Goal: Task Accomplishment & Management: Manage account settings

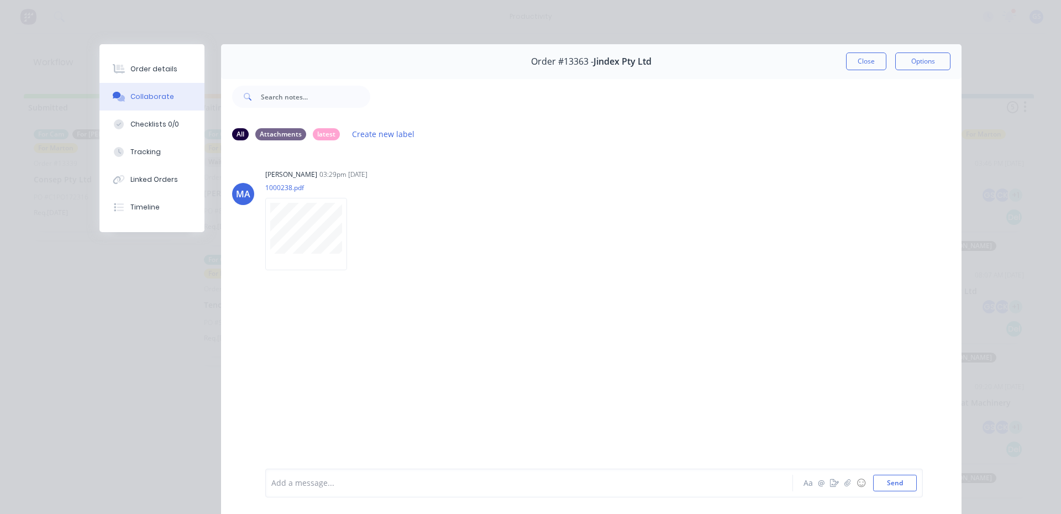
scroll to position [125, 0]
click at [847, 56] on button "Close" at bounding box center [866, 62] width 40 height 18
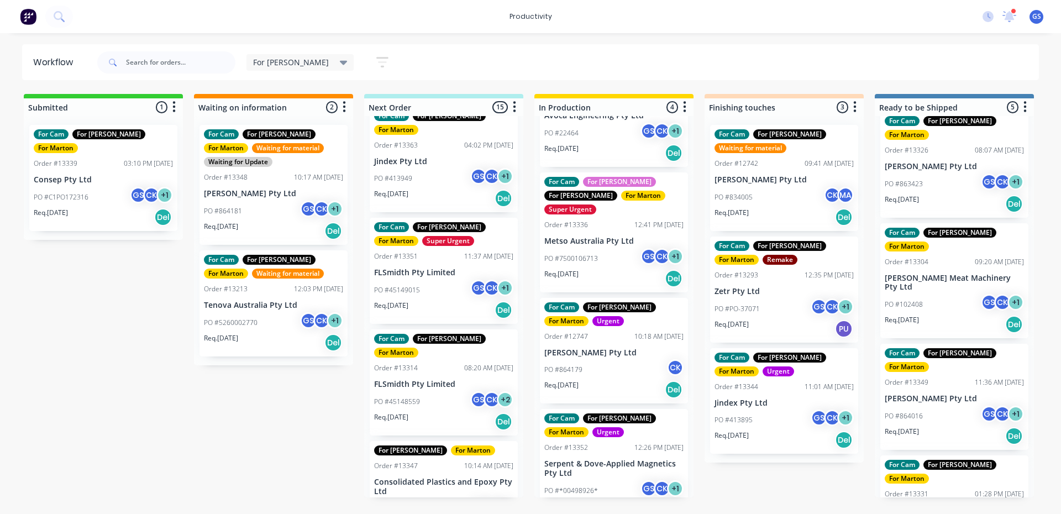
scroll to position [0, 0]
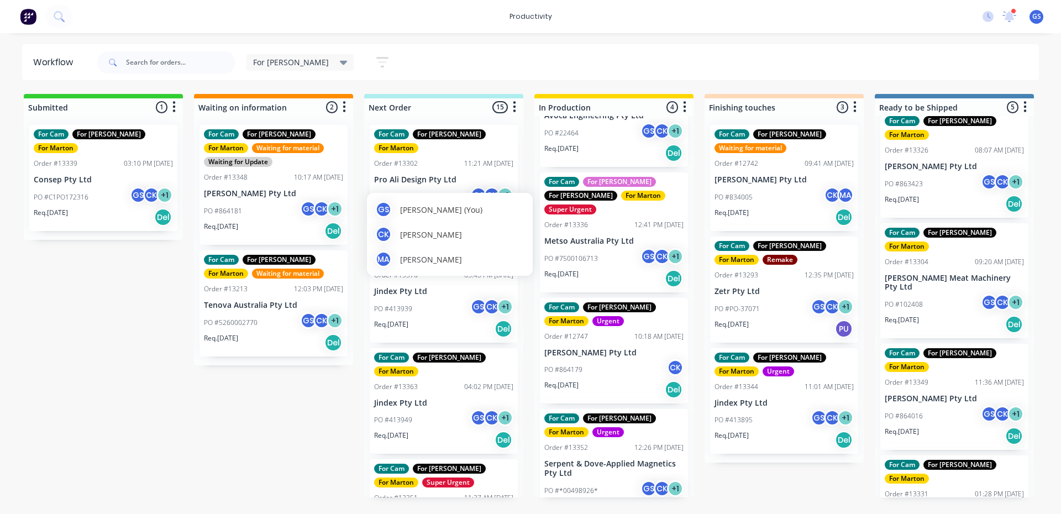
click at [470, 187] on div "GS" at bounding box center [478, 195] width 17 height 17
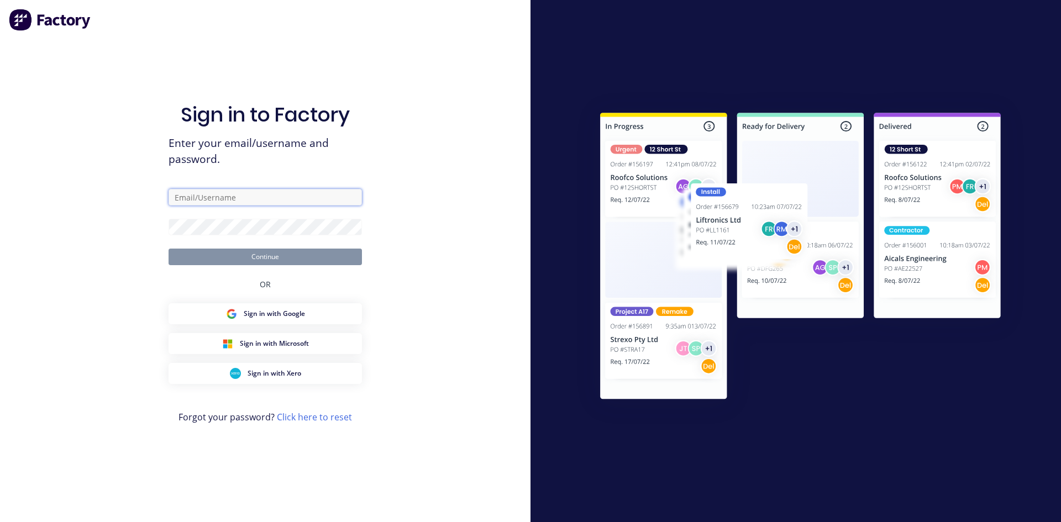
type input "[PERSON_NAME][EMAIL_ADDRESS][PERSON_NAME][PERSON_NAME][DOMAIN_NAME]"
click at [308, 263] on button "Continue" at bounding box center [265, 257] width 193 height 17
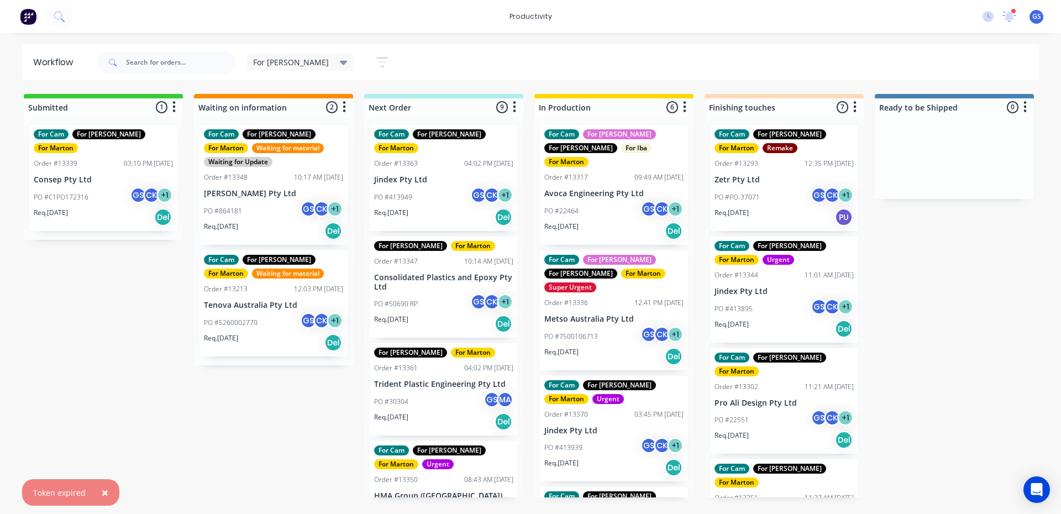
click at [501, 175] on p "Jindex Pty Ltd" at bounding box center [443, 179] width 139 height 9
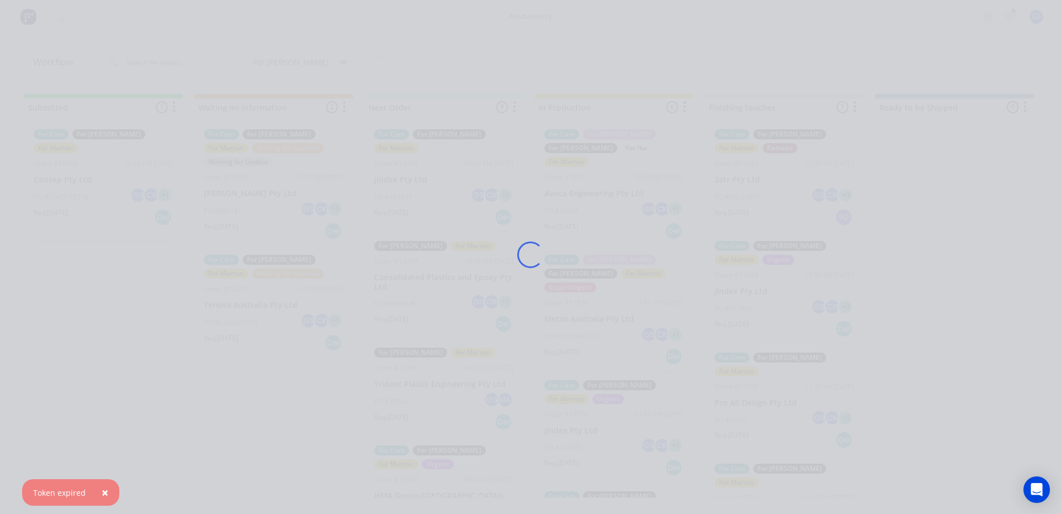
scroll to position [87, 0]
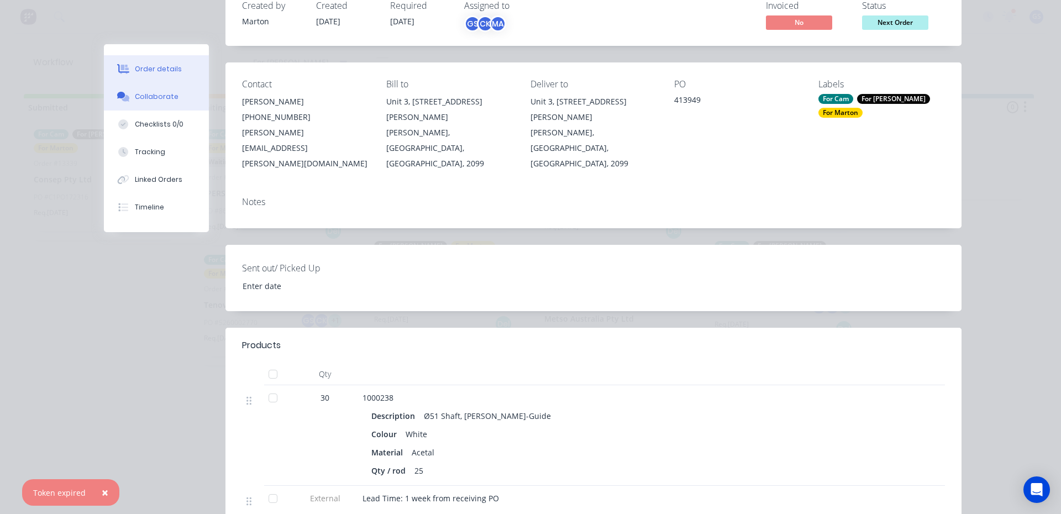
click at [154, 94] on div "Collaborate" at bounding box center [157, 97] width 44 height 10
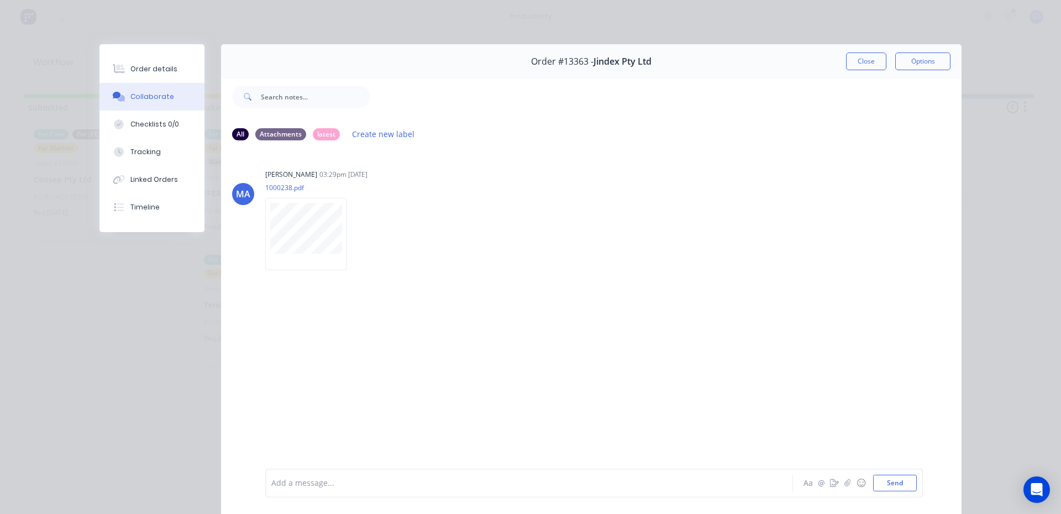
click at [876, 72] on div "Order #13363 - Jindex Pty Ltd Close Options" at bounding box center [591, 61] width 741 height 35
click at [868, 62] on button "Close" at bounding box center [866, 62] width 40 height 18
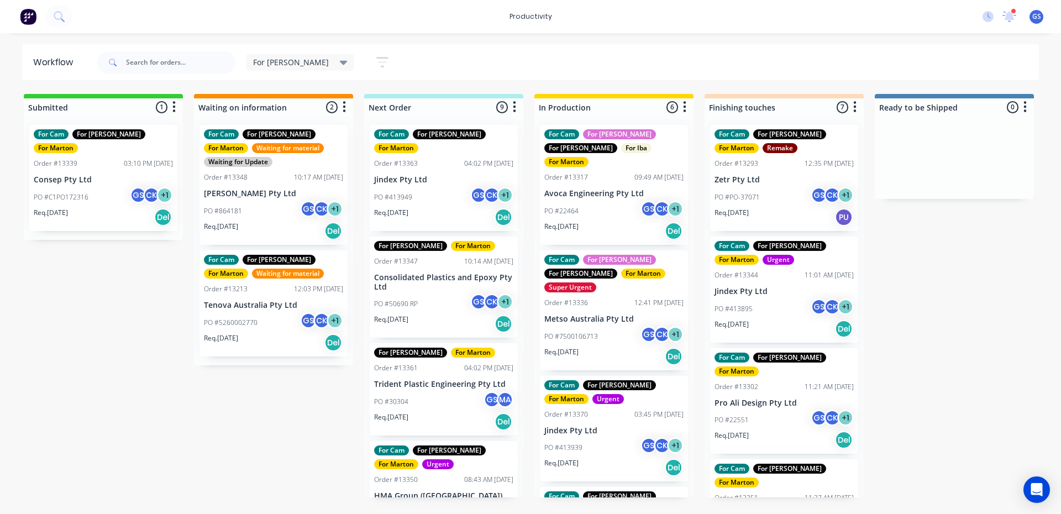
click at [593, 437] on div "PO #413939 GS CK + 1" at bounding box center [613, 447] width 139 height 21
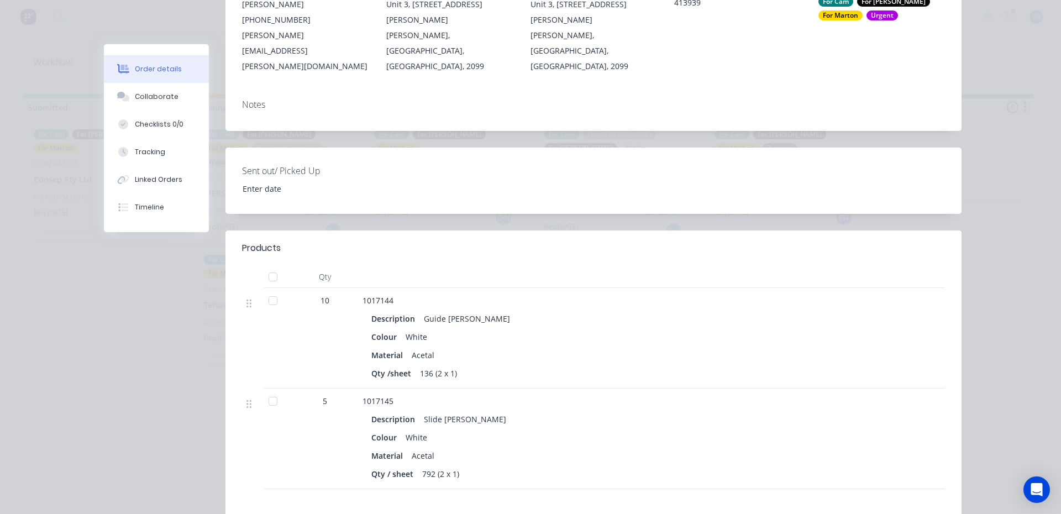
scroll to position [221, 0]
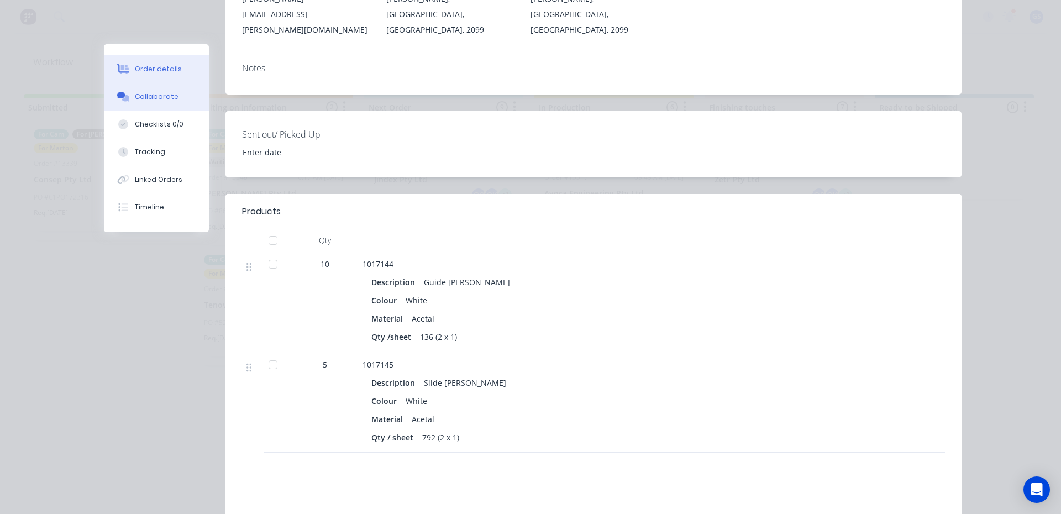
click at [146, 103] on button "Collaborate" at bounding box center [156, 97] width 105 height 28
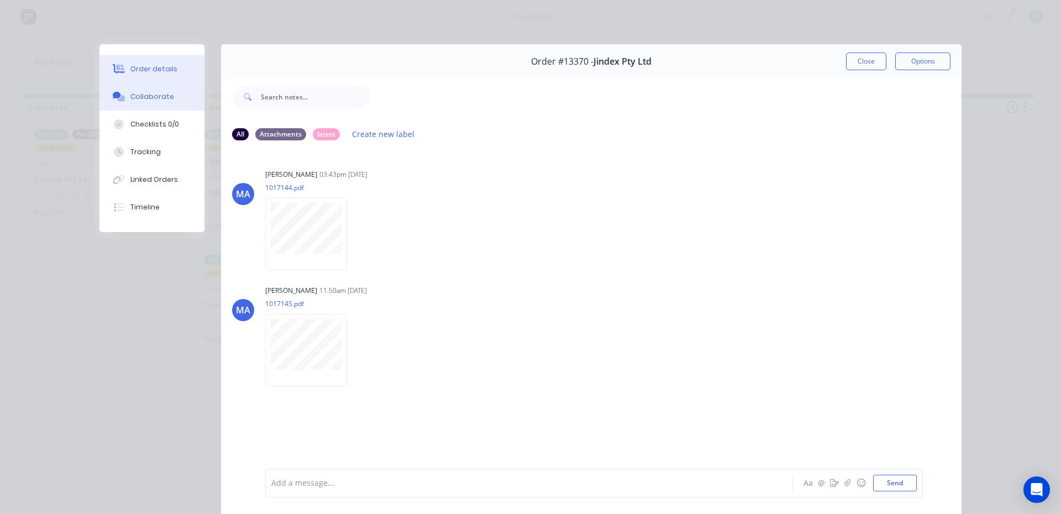
click at [158, 81] on button "Order details" at bounding box center [151, 69] width 105 height 28
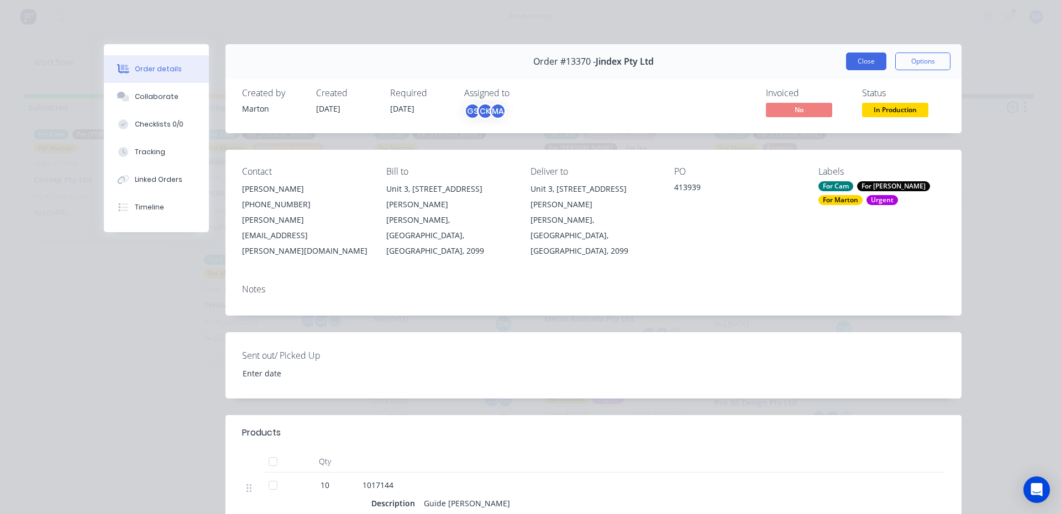
drag, startPoint x: 871, startPoint y: 75, endPoint x: 867, endPoint y: 67, distance: 8.4
click at [870, 75] on div "Order #13370 - Jindex Pty Ltd Close Options" at bounding box center [594, 61] width 736 height 35
click at [867, 64] on button "Close" at bounding box center [866, 62] width 40 height 18
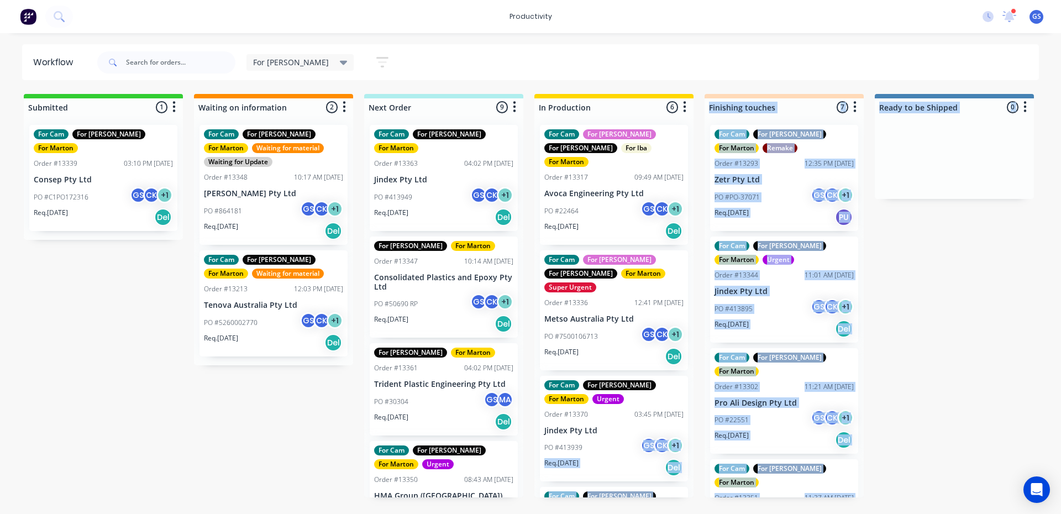
drag, startPoint x: 609, startPoint y: 398, endPoint x: 585, endPoint y: 407, distance: 25.4
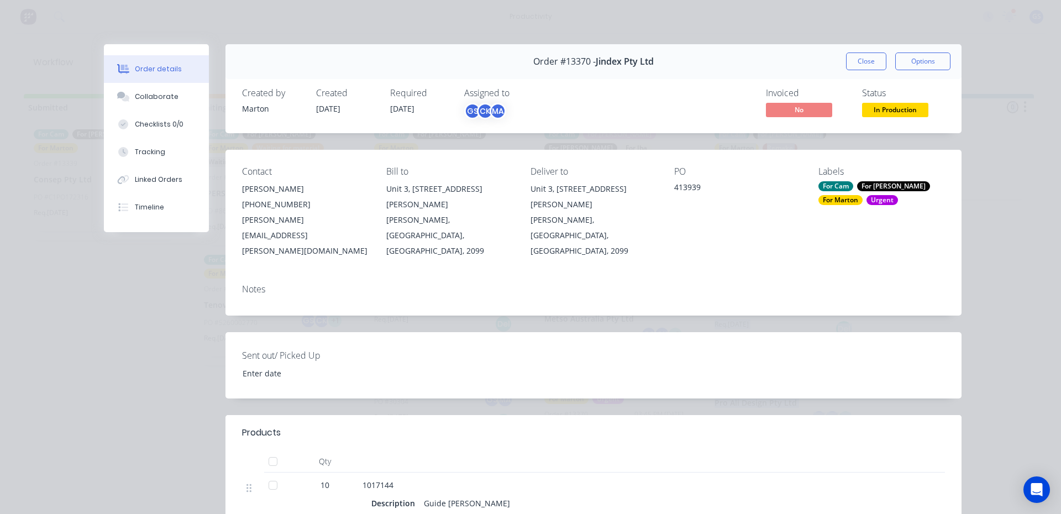
drag, startPoint x: 863, startPoint y: 66, endPoint x: 899, endPoint y: 157, distance: 97.3
click at [863, 66] on button "Close" at bounding box center [866, 62] width 40 height 18
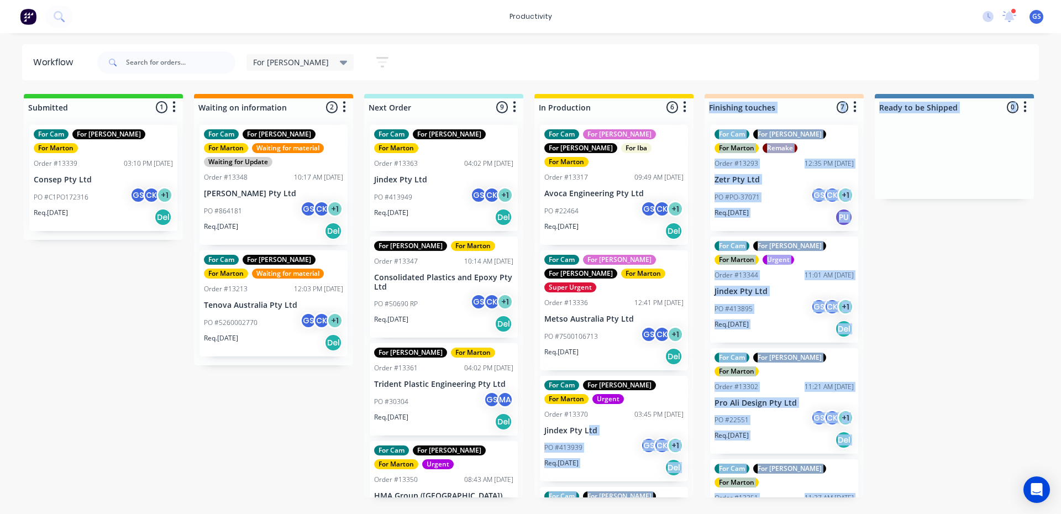
click at [974, 384] on div "Submitted 1 Sort By Created date Required date Order number Customer name Most …" at bounding box center [753, 295] width 1523 height 403
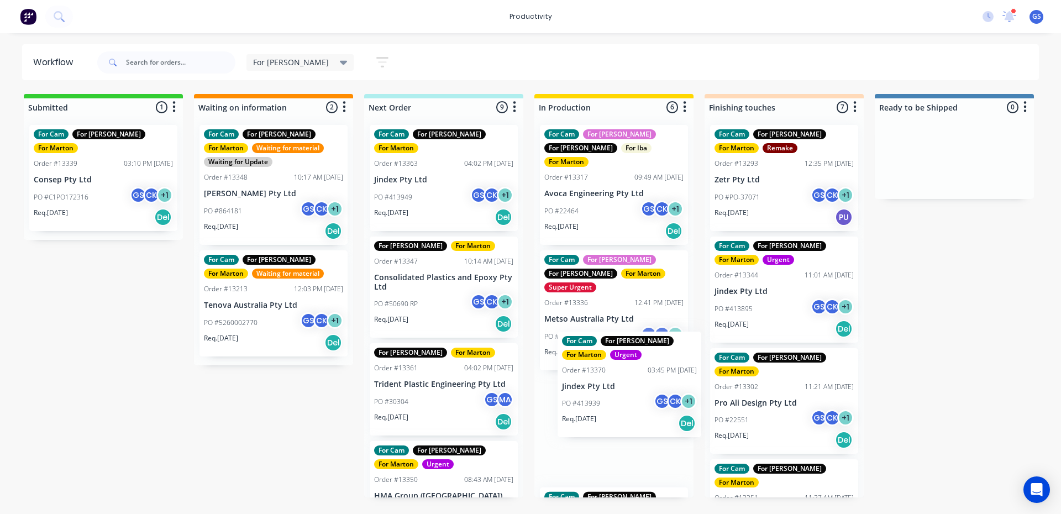
scroll to position [1, 0]
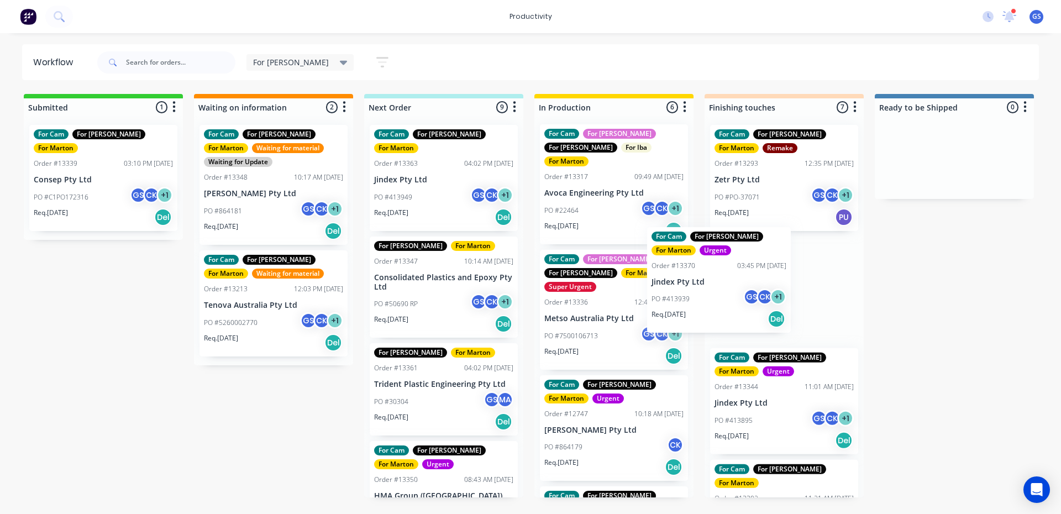
drag, startPoint x: 626, startPoint y: 423, endPoint x: 719, endPoint y: 305, distance: 150.4
click at [733, 296] on div "Submitted 1 Sort By Created date Required date Order number Customer name Most …" at bounding box center [753, 295] width 1523 height 403
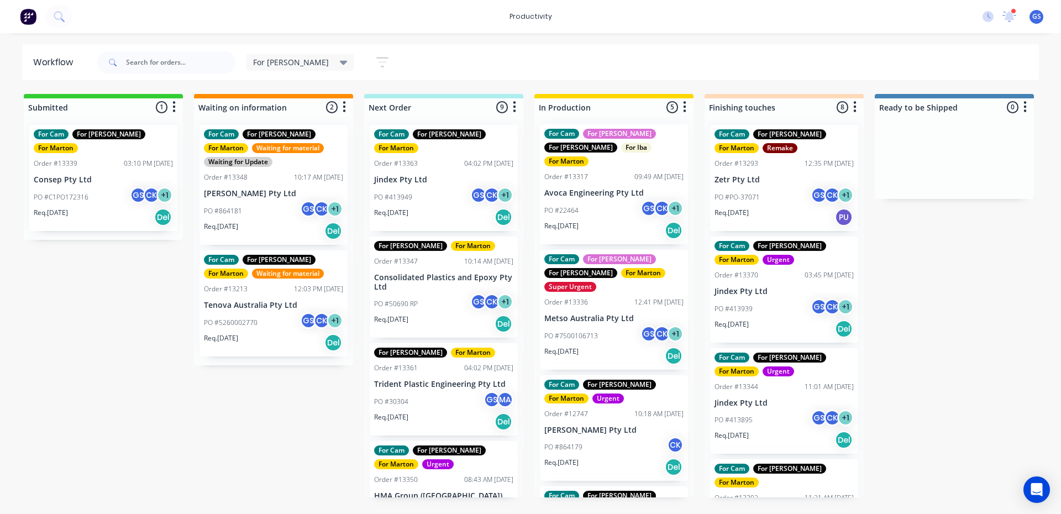
click at [588, 326] on div "PO #7500106713 GS CK + 1" at bounding box center [613, 336] width 139 height 21
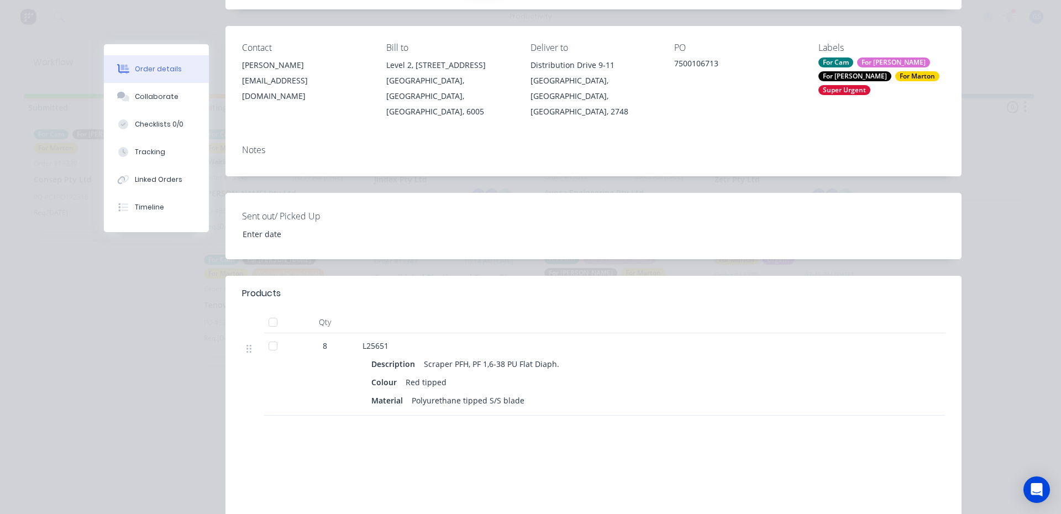
scroll to position [0, 0]
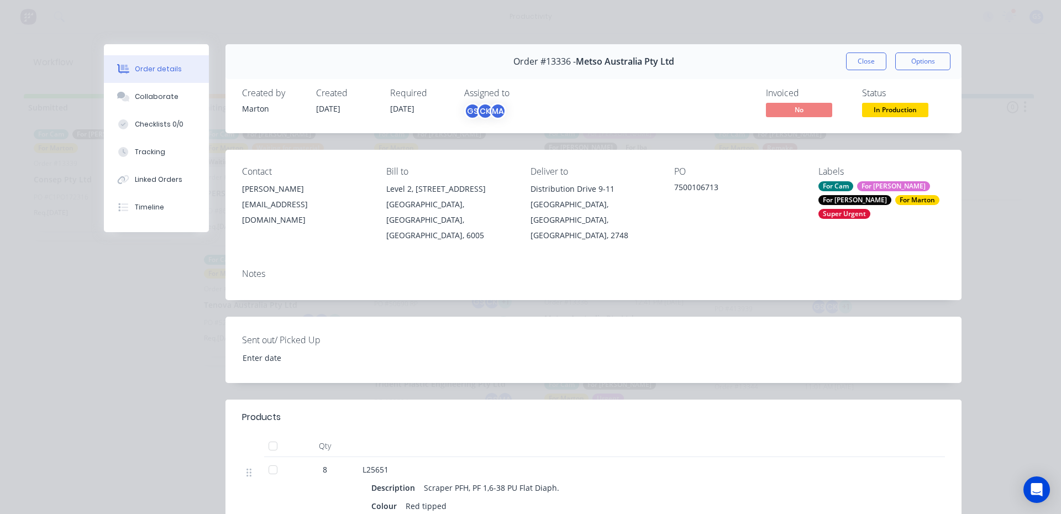
click at [873, 64] on button "Close" at bounding box center [866, 62] width 40 height 18
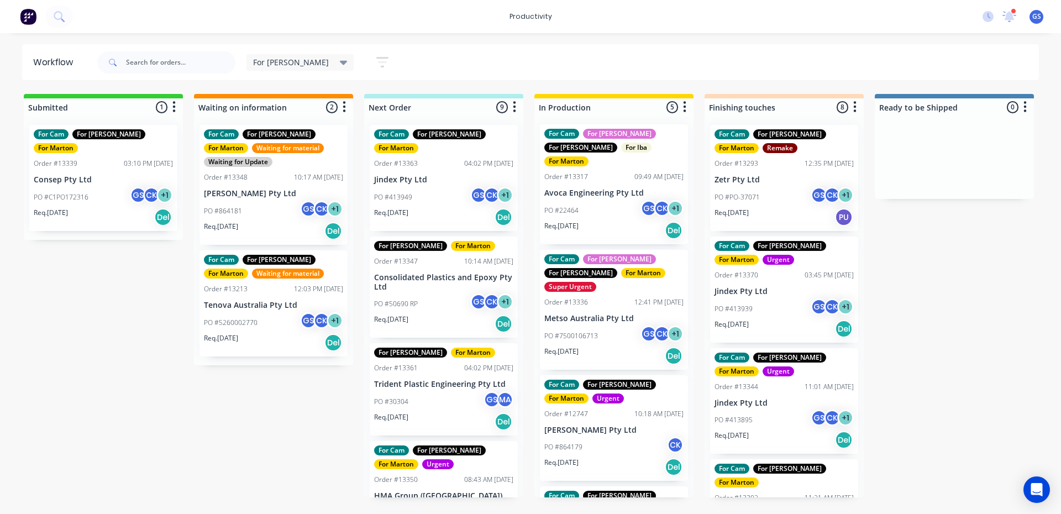
click at [621, 200] on div "PO #22464 GS CK + 1" at bounding box center [613, 210] width 139 height 21
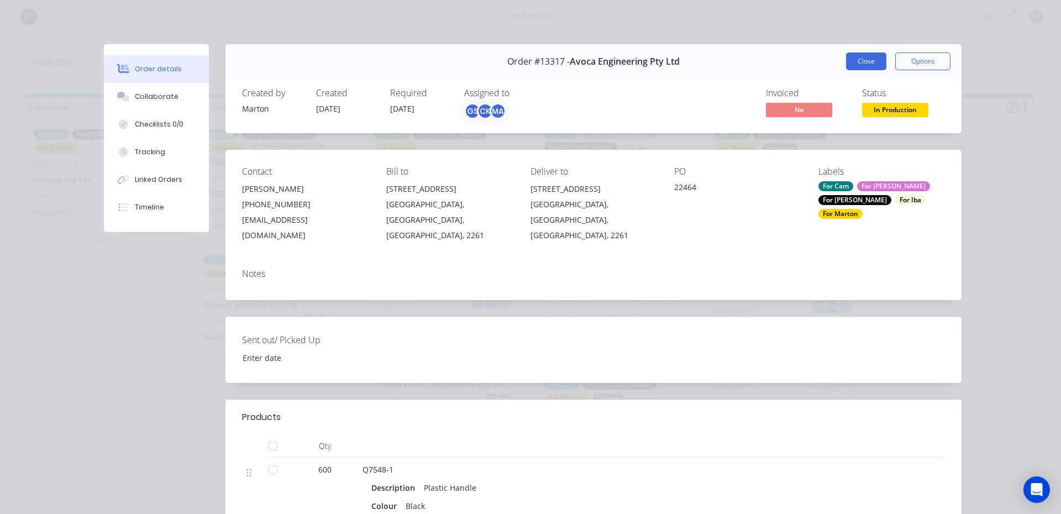
click at [866, 54] on button "Close" at bounding box center [866, 62] width 40 height 18
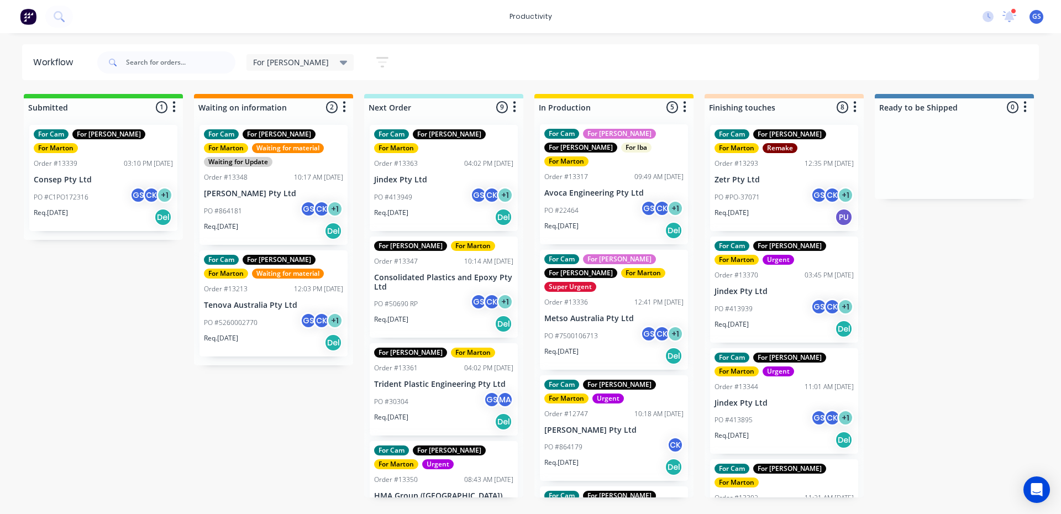
click at [588, 380] on div "For Cam For [PERSON_NAME] For [PERSON_NAME]" at bounding box center [613, 392] width 139 height 24
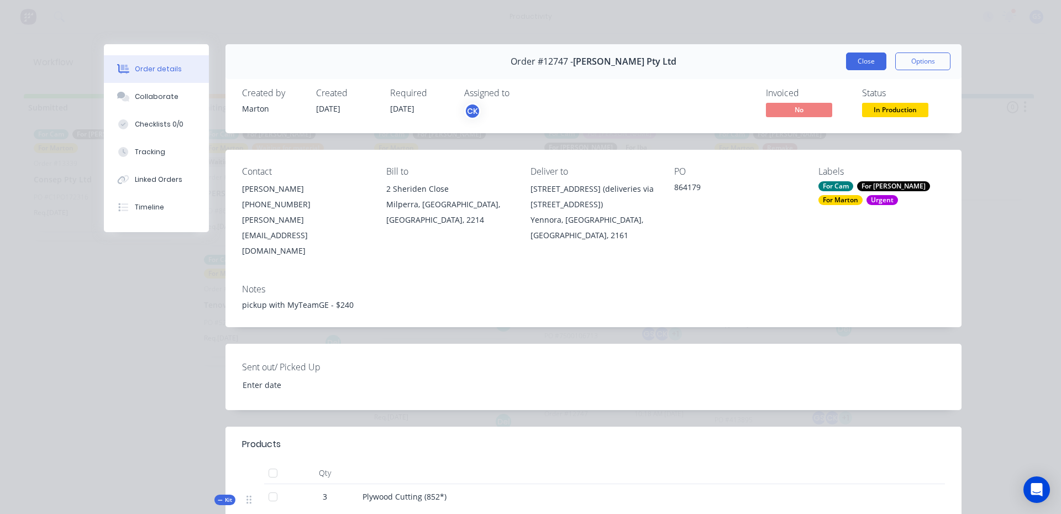
click at [865, 56] on button "Close" at bounding box center [866, 62] width 40 height 18
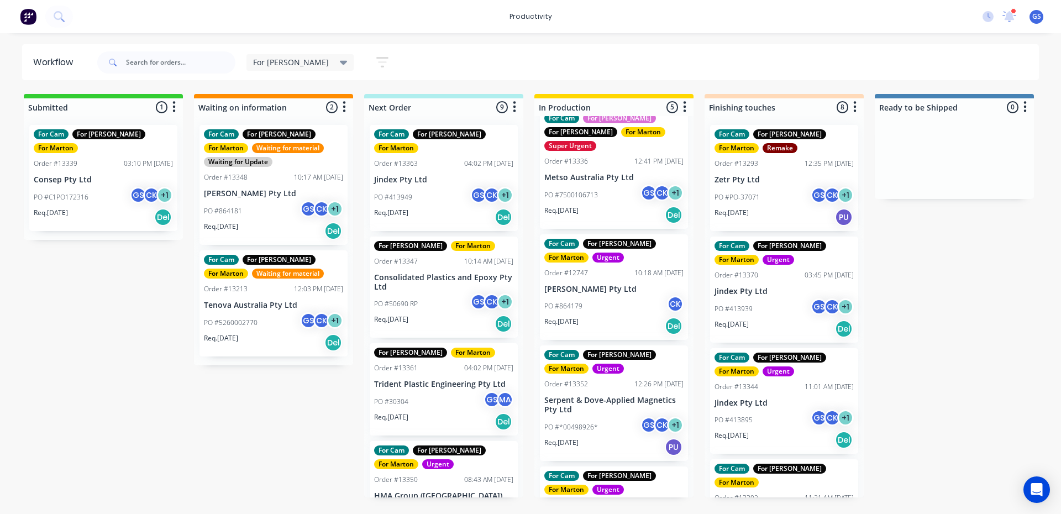
scroll to position [166, 0]
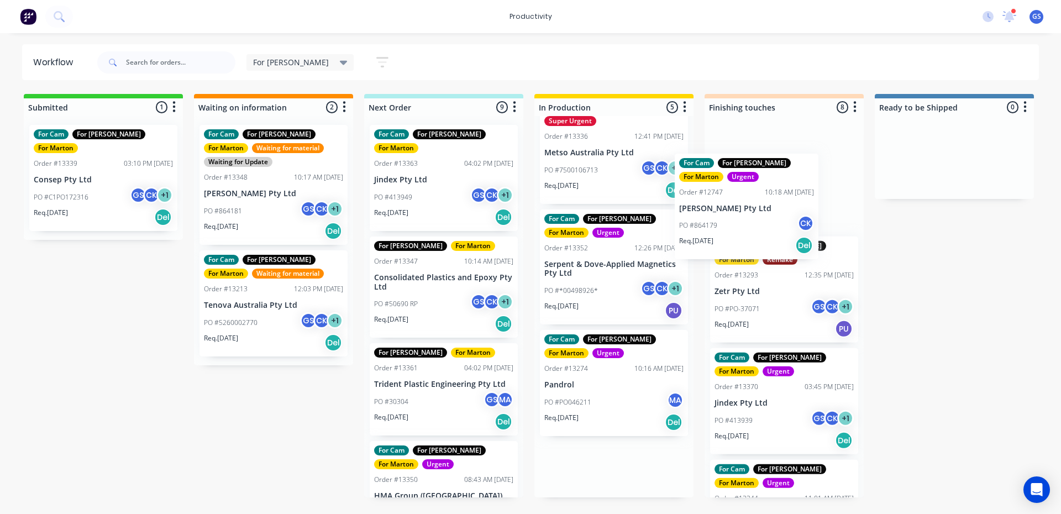
drag, startPoint x: 645, startPoint y: 257, endPoint x: 740, endPoint y: 235, distance: 97.5
click at [740, 235] on div "Submitted 1 Sort By Created date Required date Order number Customer name Most …" at bounding box center [753, 295] width 1523 height 403
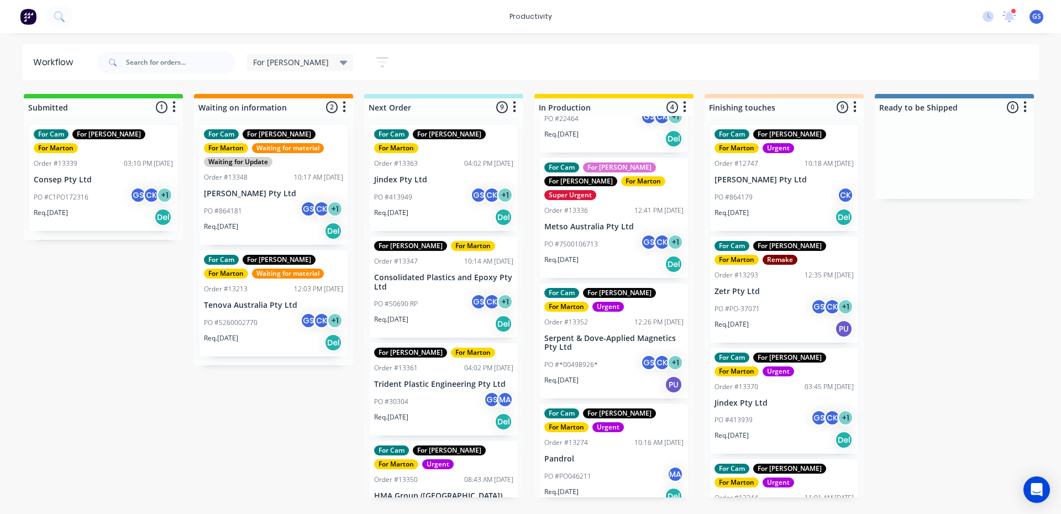
scroll to position [78, 0]
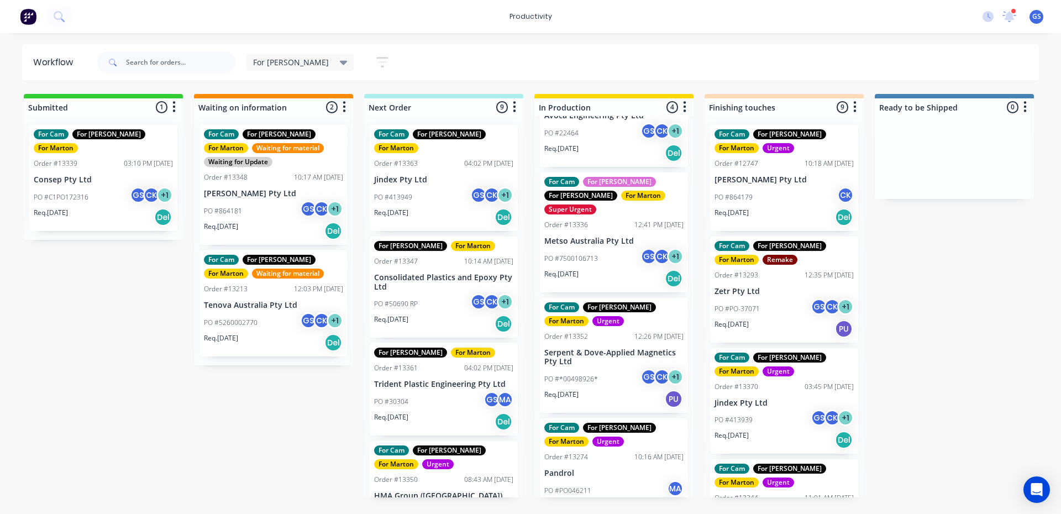
click at [619, 369] on div "PO #*00498926* GS CK + 1" at bounding box center [613, 379] width 139 height 21
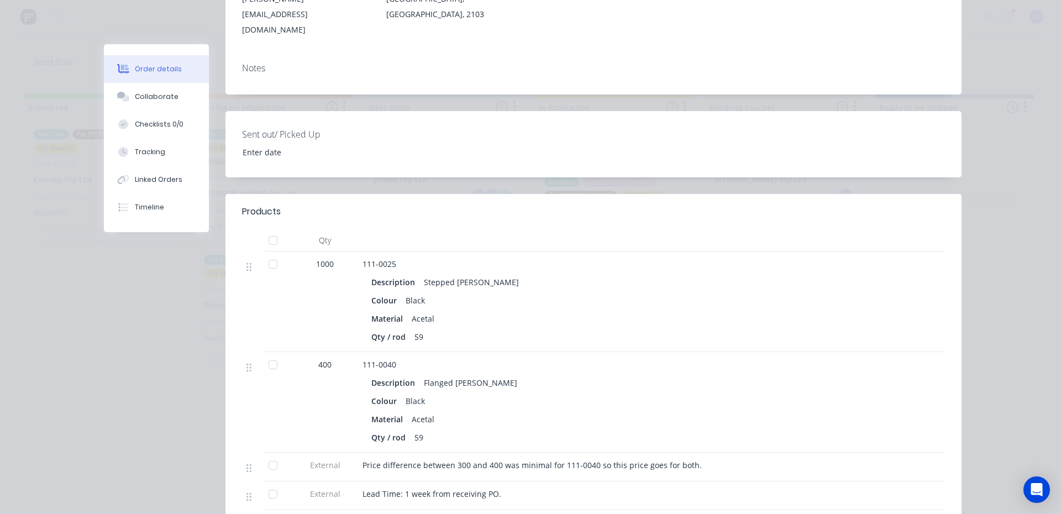
scroll to position [0, 0]
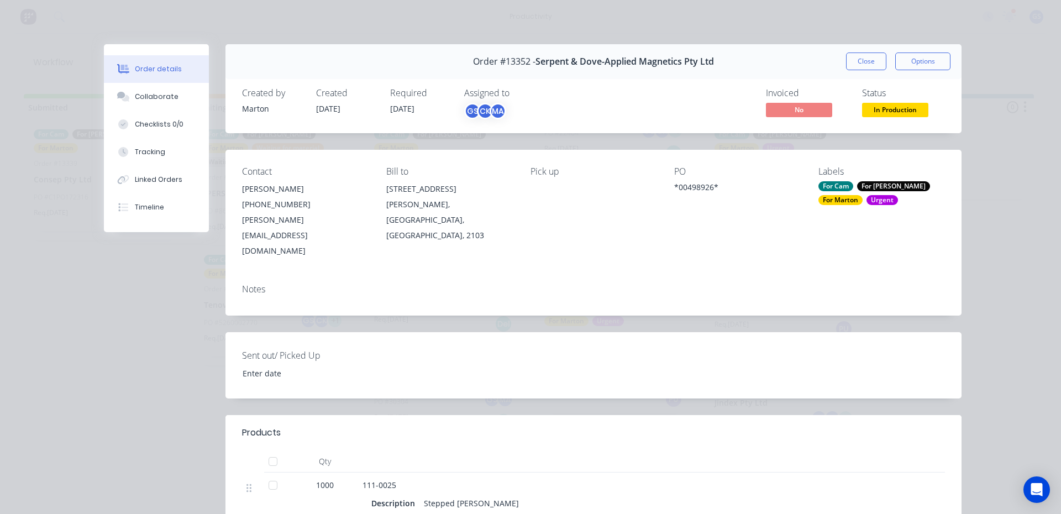
click at [857, 59] on button "Close" at bounding box center [866, 62] width 40 height 18
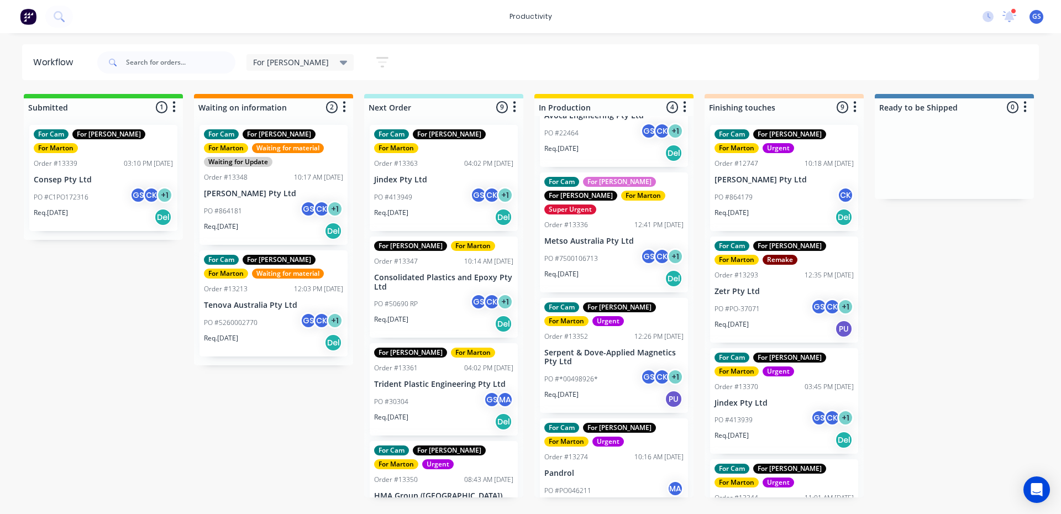
click at [589, 316] on div "For Marton" at bounding box center [566, 321] width 44 height 10
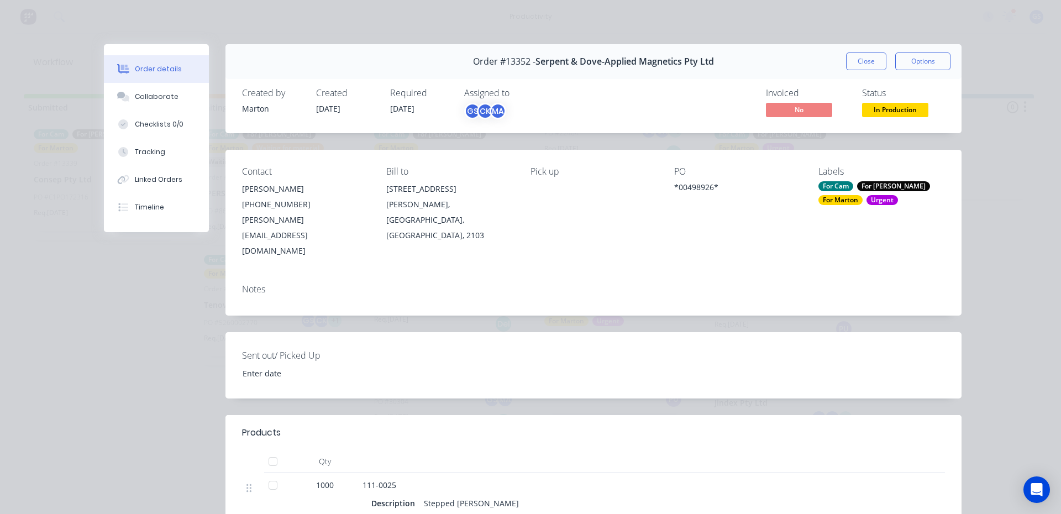
click at [846, 195] on div "For Cam For [PERSON_NAME] For [PERSON_NAME]" at bounding box center [882, 193] width 127 height 24
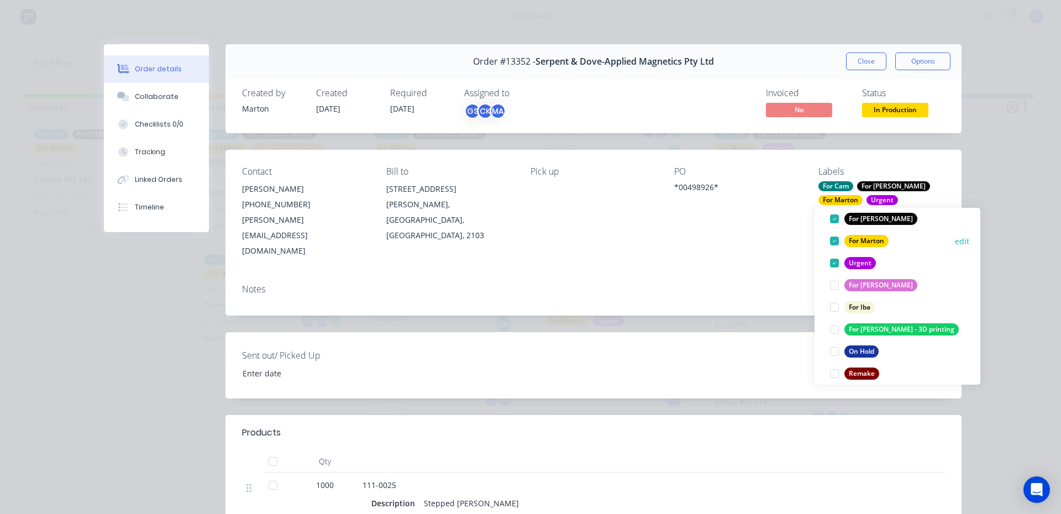
scroll to position [199, 0]
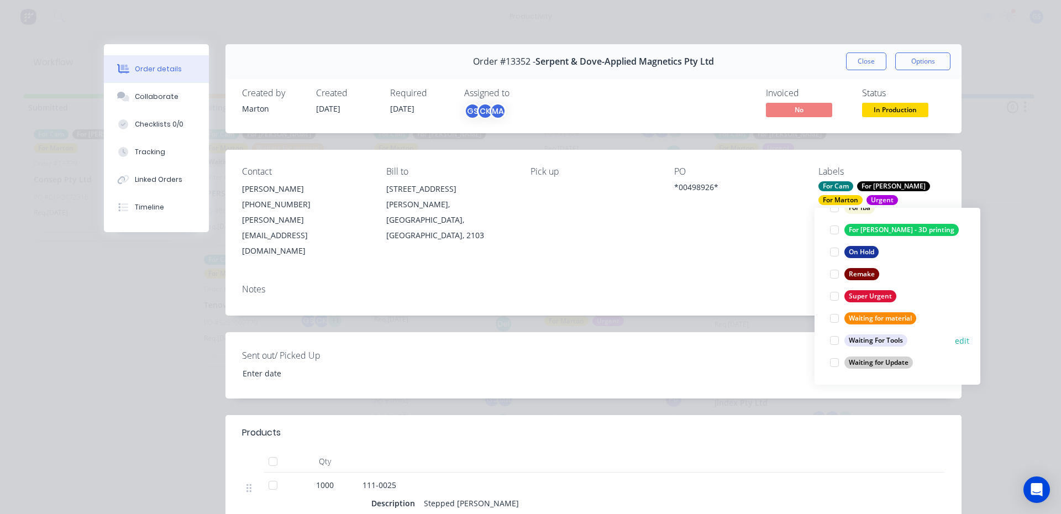
click at [834, 343] on div at bounding box center [835, 340] width 22 height 22
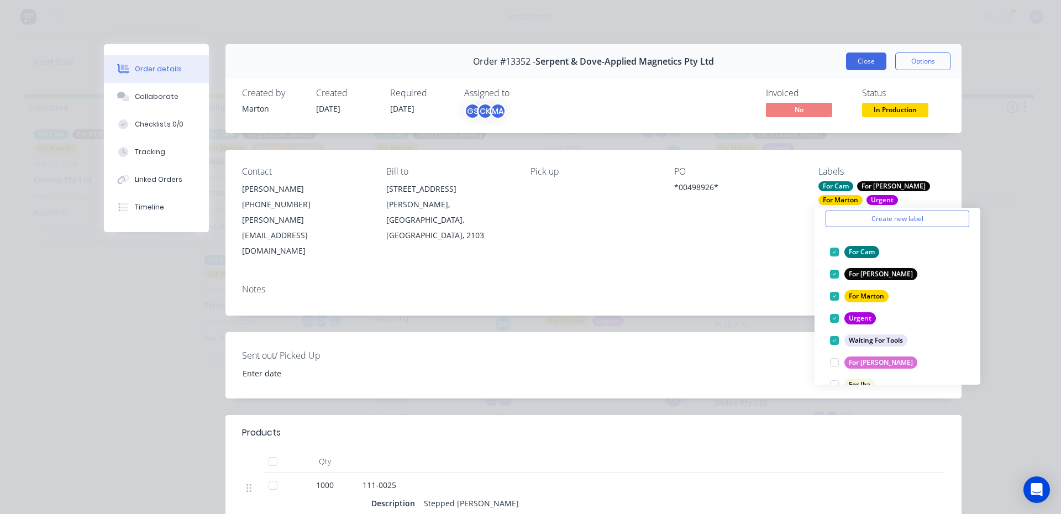
click at [853, 57] on button "Close" at bounding box center [866, 62] width 40 height 18
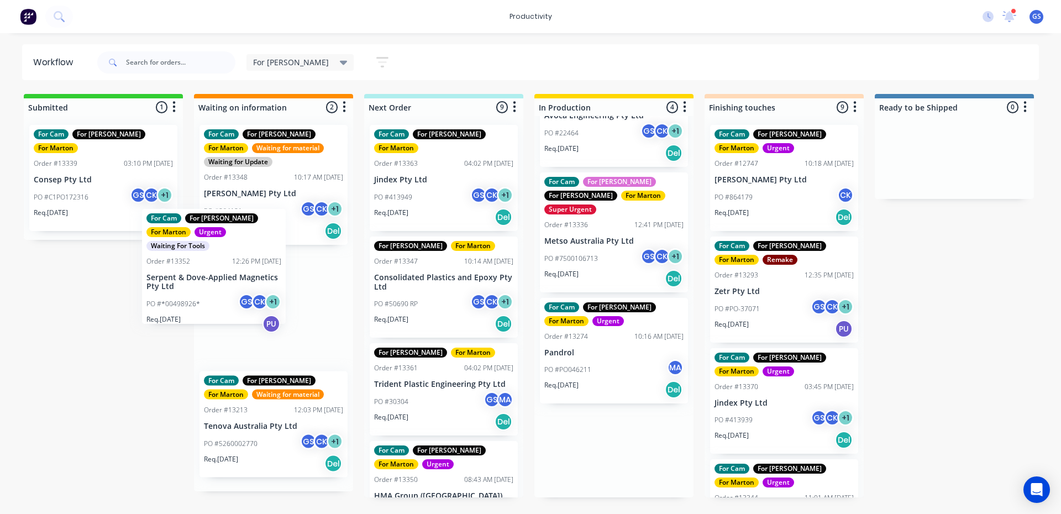
drag, startPoint x: 636, startPoint y: 357, endPoint x: 237, endPoint y: 308, distance: 402.6
click at [228, 294] on div "Submitted 1 Sort By Created date Required date Order number Customer name Most …" at bounding box center [753, 295] width 1523 height 403
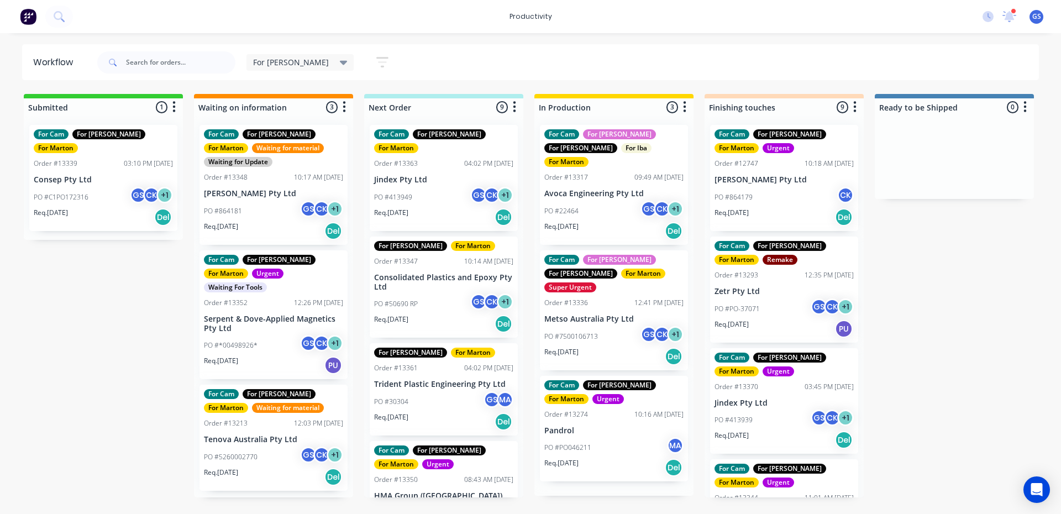
scroll to position [0, 0]
click at [479, 91] on div "Workflow For [PERSON_NAME] Save new view None edit For [PERSON_NAME] (Default) …" at bounding box center [530, 268] width 1061 height 448
click at [462, 187] on div "PO #413949 GS CK + 1" at bounding box center [443, 197] width 139 height 21
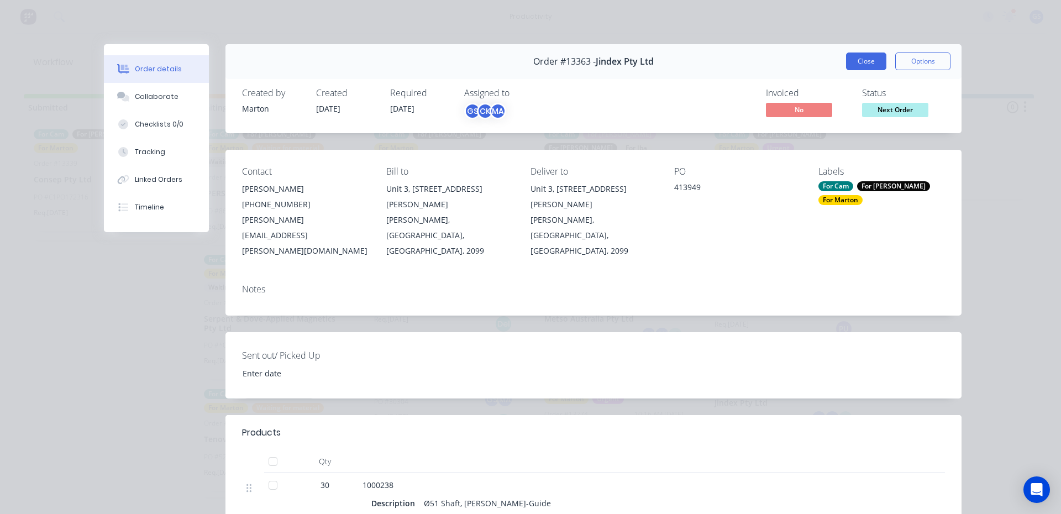
click at [855, 68] on button "Close" at bounding box center [866, 62] width 40 height 18
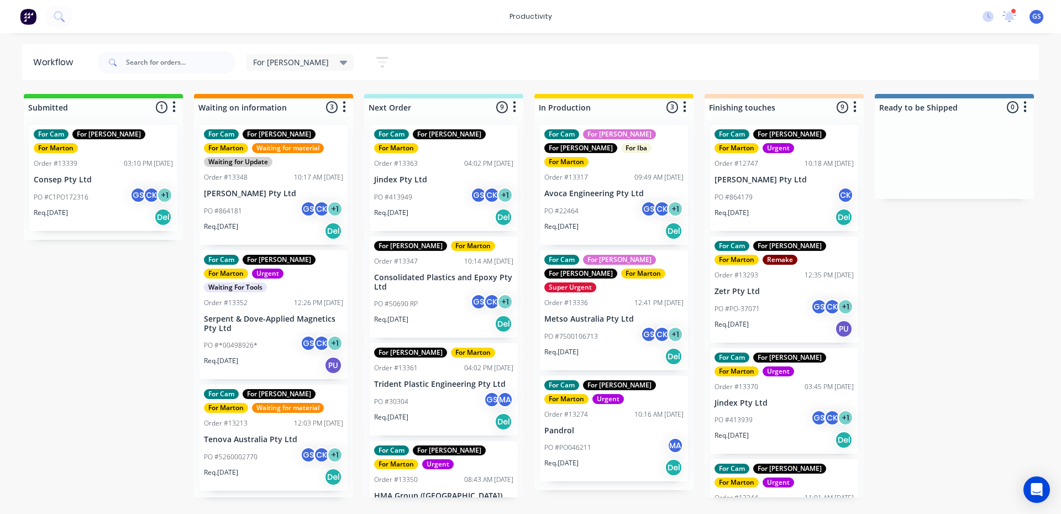
click at [407, 273] on p "Consolidated Plastics and Epoxy Pty Ltd" at bounding box center [443, 282] width 139 height 19
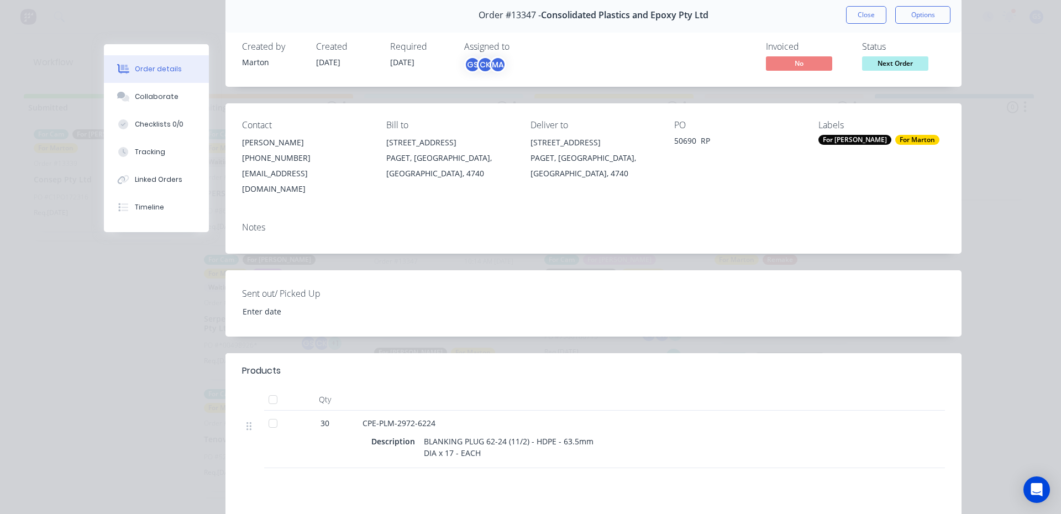
scroll to position [166, 0]
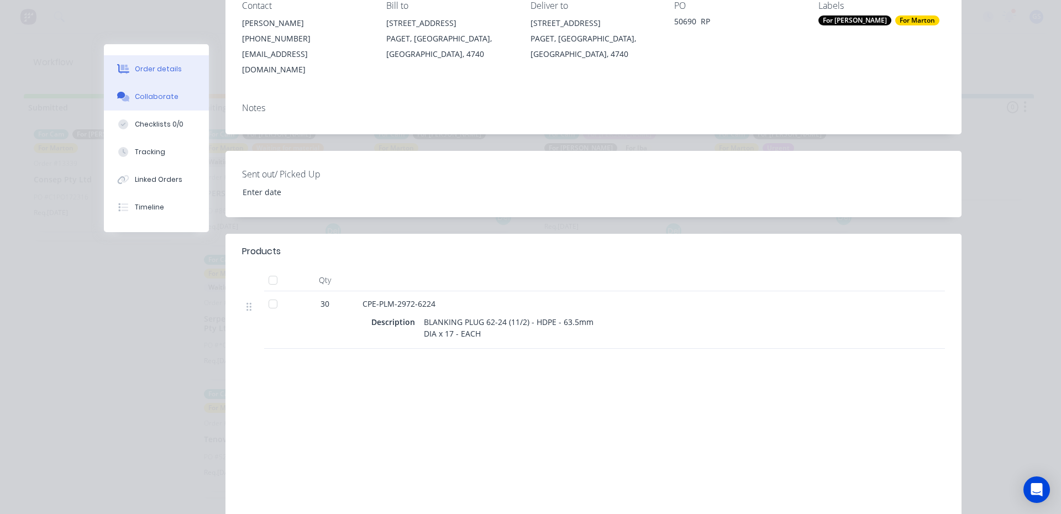
click at [180, 96] on button "Collaborate" at bounding box center [156, 97] width 105 height 28
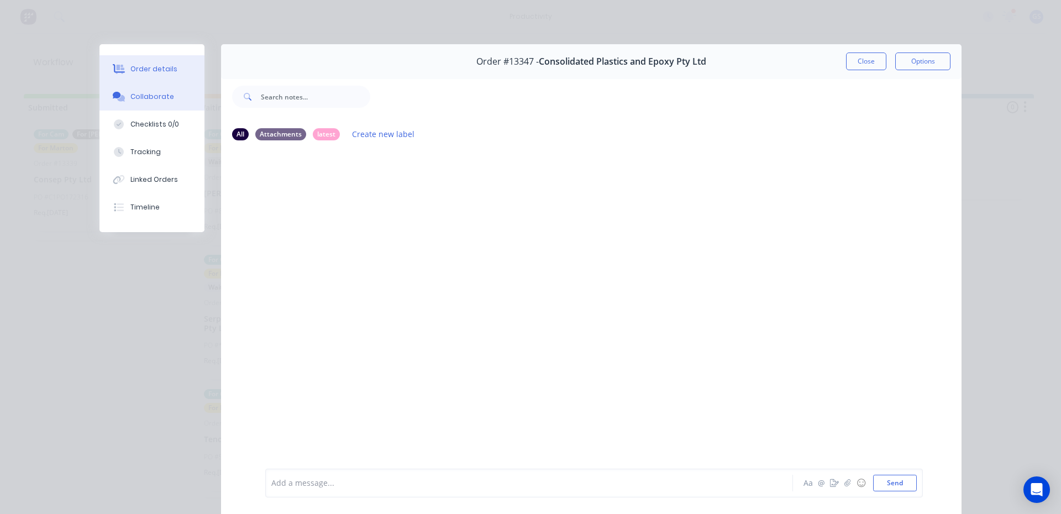
click at [182, 61] on button "Order details" at bounding box center [151, 69] width 105 height 28
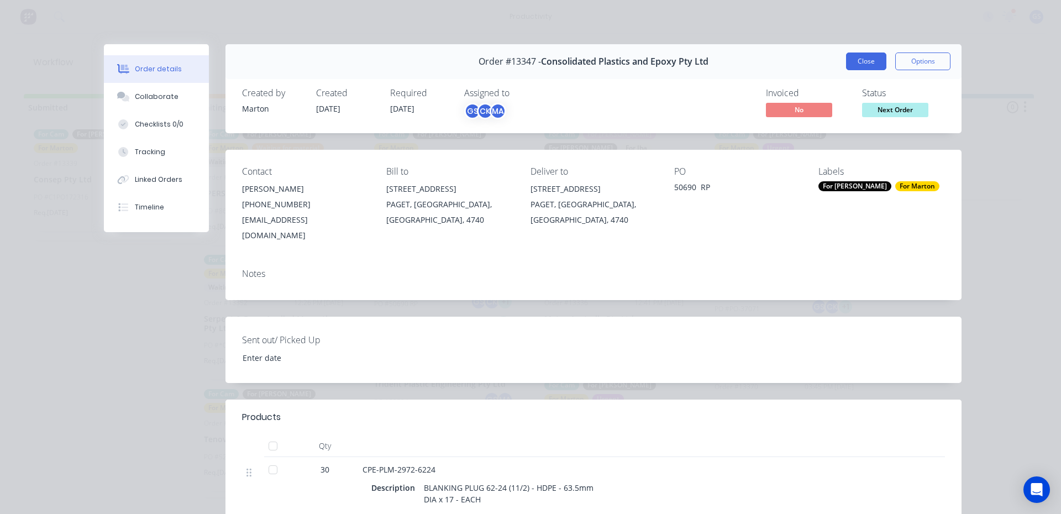
click at [863, 67] on button "Close" at bounding box center [866, 62] width 40 height 18
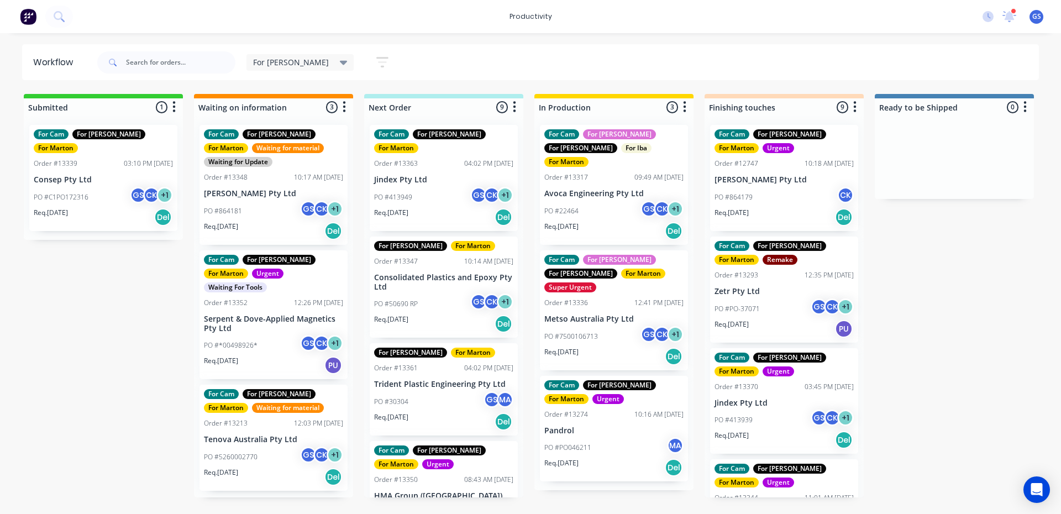
click at [456, 391] on div "PO #30304 GS MA" at bounding box center [443, 401] width 139 height 21
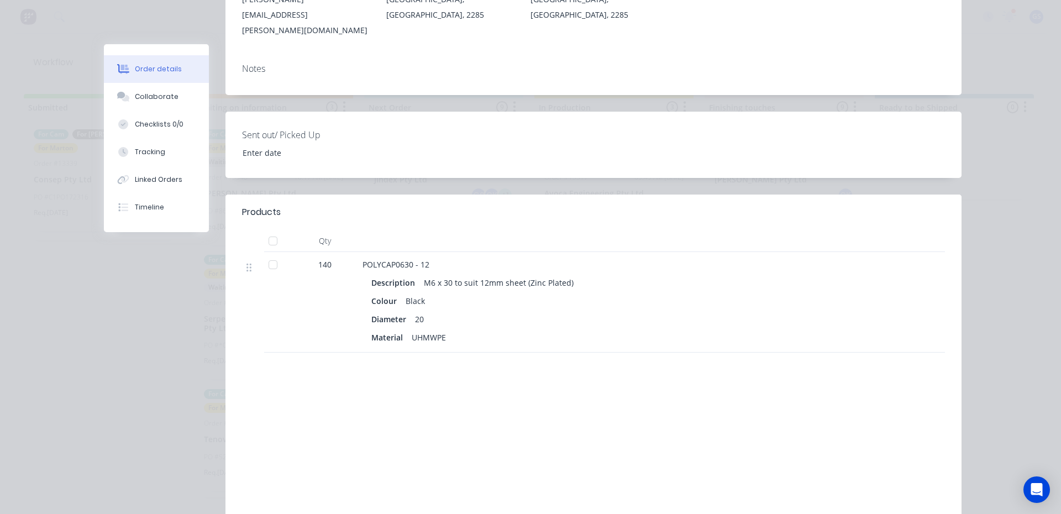
scroll to position [221, 0]
click at [165, 99] on div "Collaborate" at bounding box center [157, 97] width 44 height 10
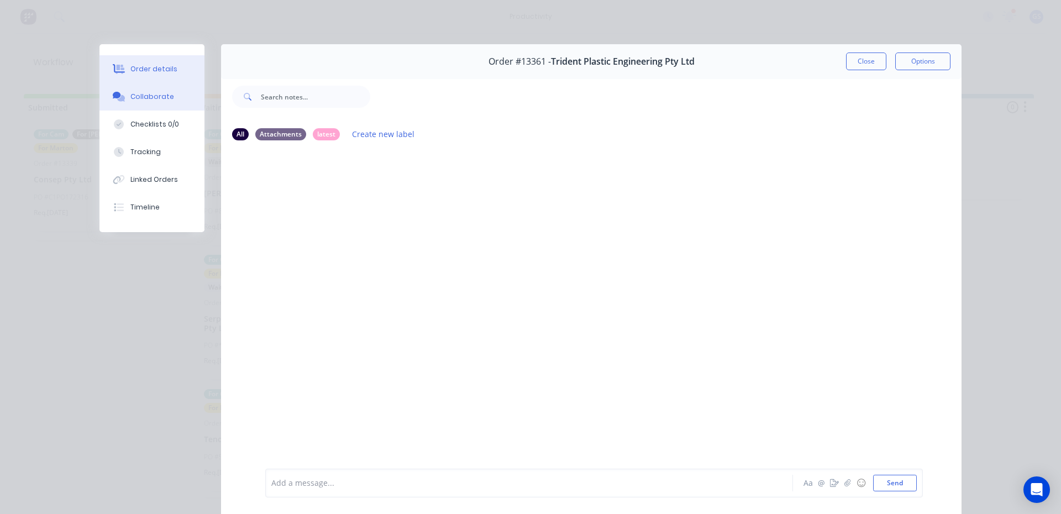
click at [163, 77] on button "Order details" at bounding box center [151, 69] width 105 height 28
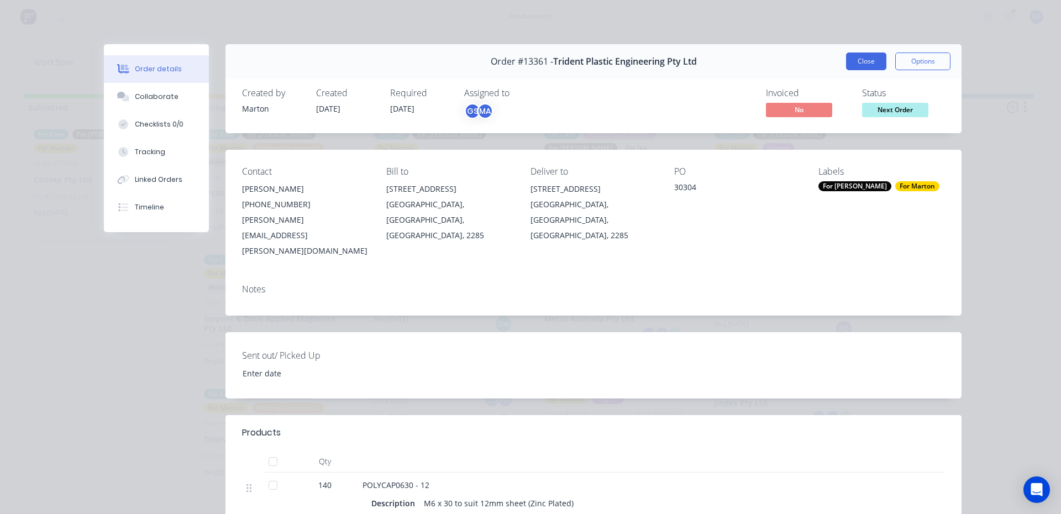
click at [858, 69] on button "Close" at bounding box center [866, 62] width 40 height 18
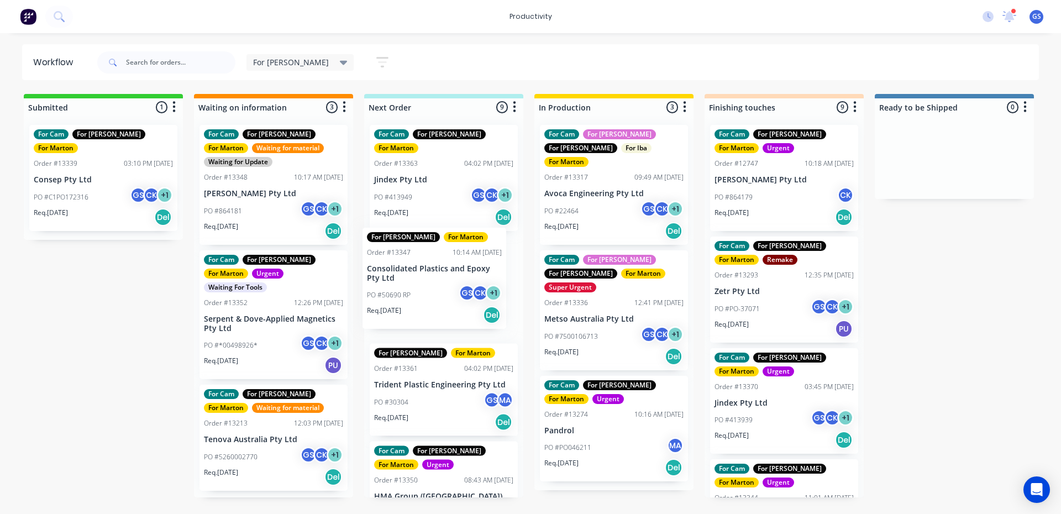
drag, startPoint x: 450, startPoint y: 281, endPoint x: 442, endPoint y: 279, distance: 8.7
click at [442, 279] on div "For Cam For [PERSON_NAME] For [PERSON_NAME] Order #13363 04:02 PM [DATE] Jindex…" at bounding box center [443, 306] width 159 height 381
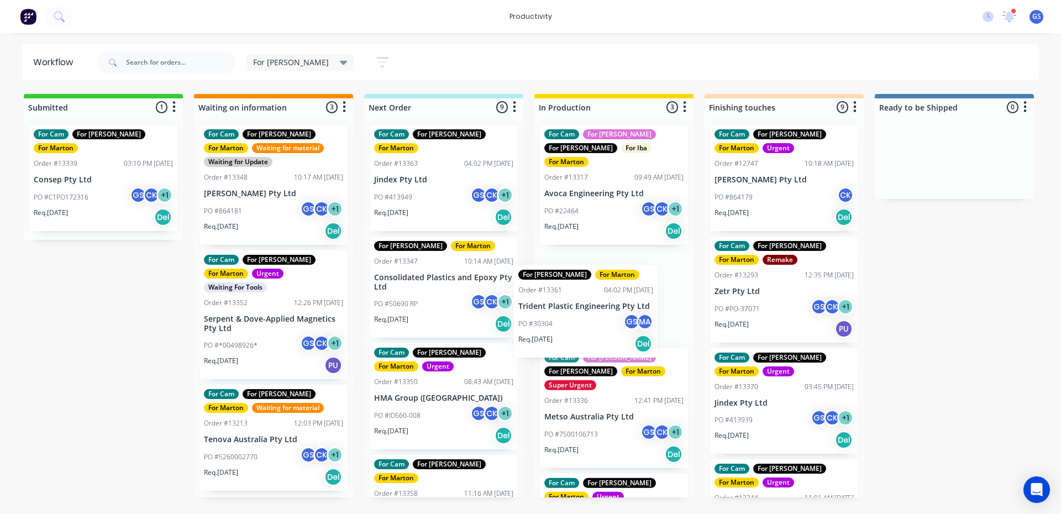
drag, startPoint x: 463, startPoint y: 384, endPoint x: 610, endPoint y: 317, distance: 162.0
click at [610, 317] on div "Submitted 1 Sort By Created date Required date Order number Customer name Most …" at bounding box center [753, 295] width 1523 height 403
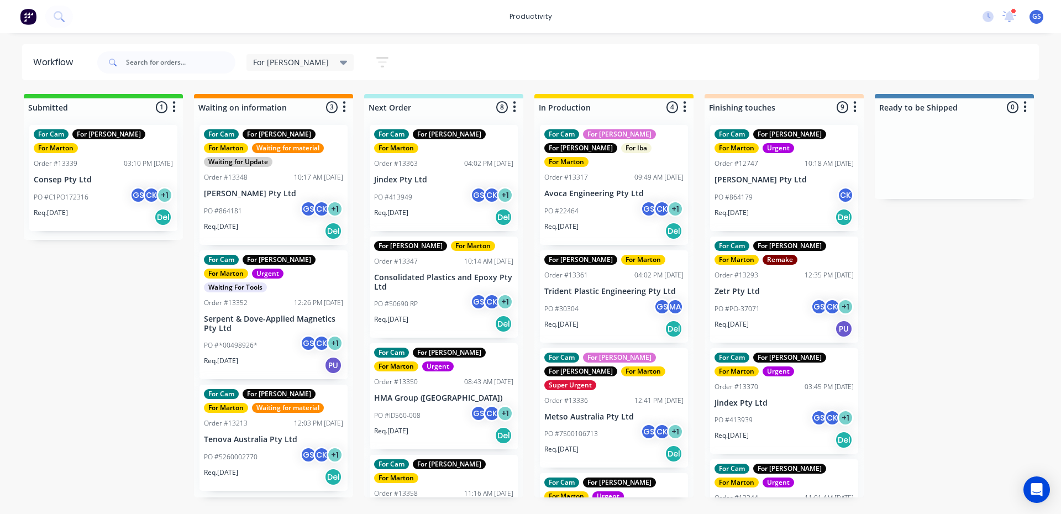
click at [442, 375] on div "For Cam For [PERSON_NAME] For [PERSON_NAME] Order #13350 08:43 AM [DATE] HMA Gr…" at bounding box center [444, 396] width 148 height 106
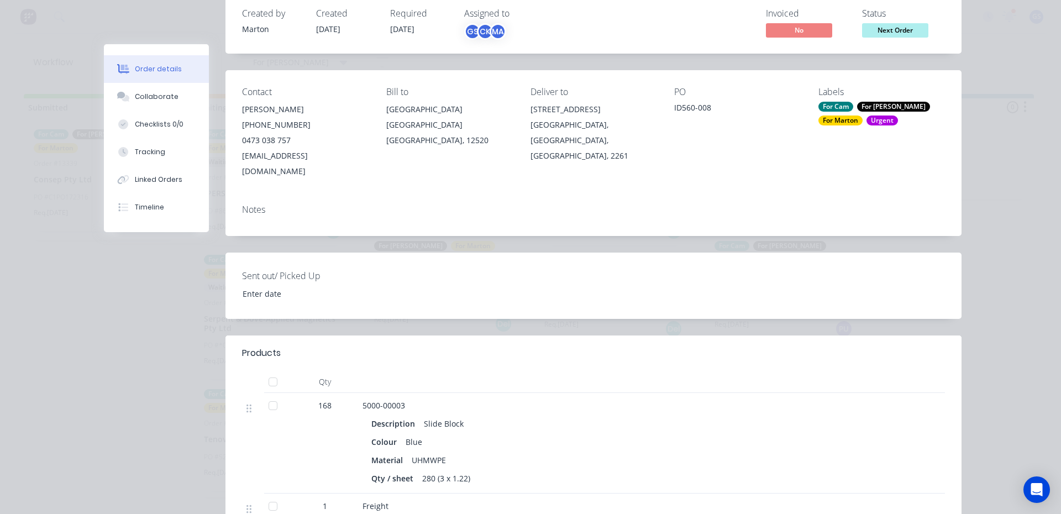
scroll to position [166, 0]
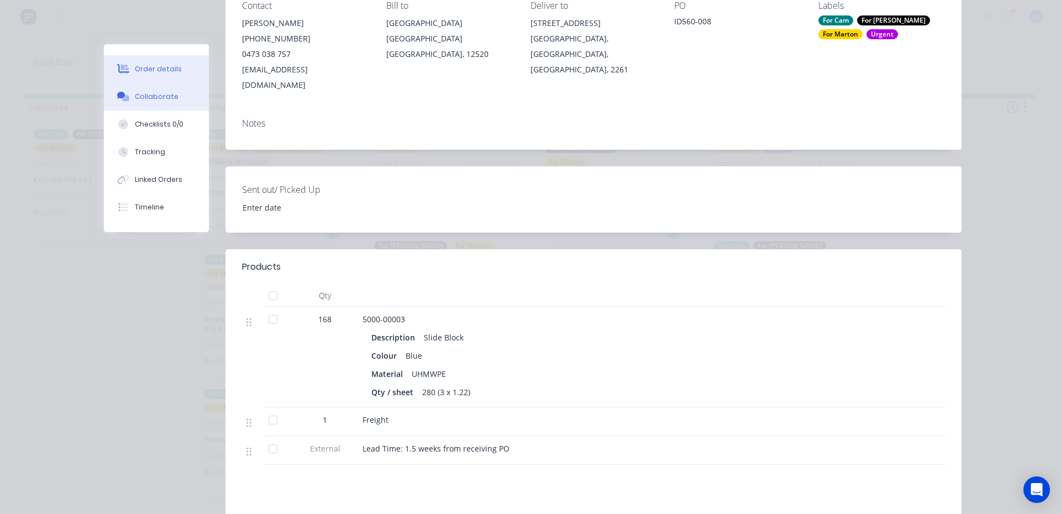
click at [162, 96] on div "Collaborate" at bounding box center [157, 97] width 44 height 10
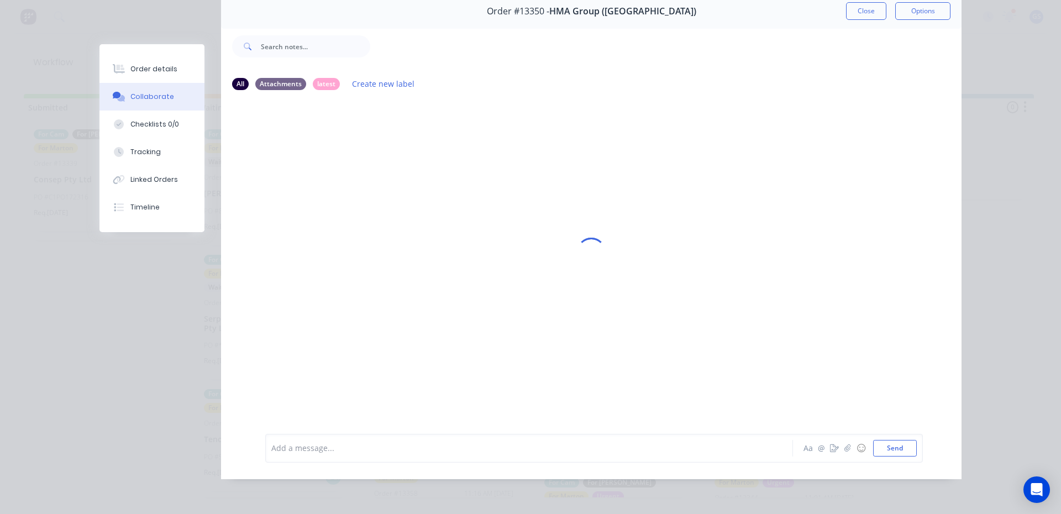
scroll to position [0, 0]
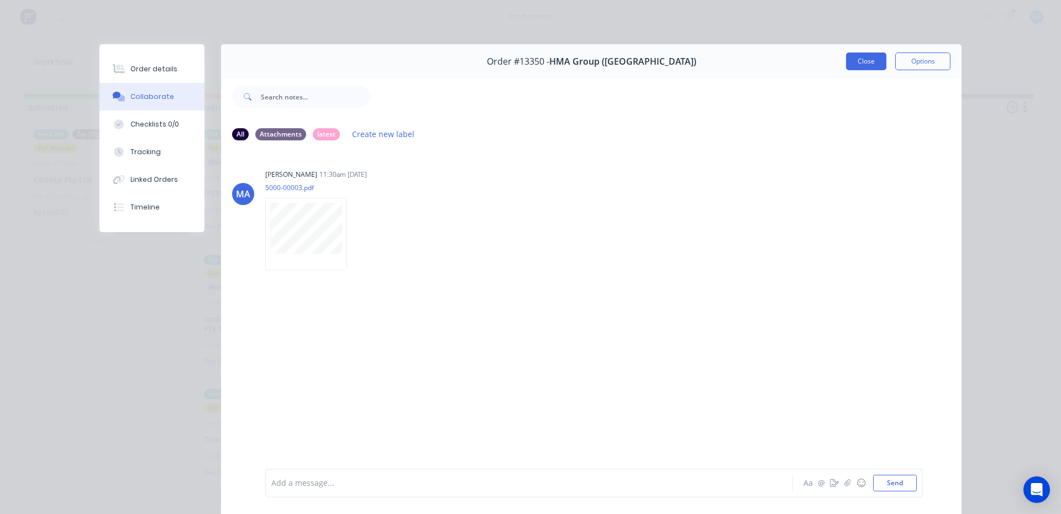
click at [846, 60] on button "Close" at bounding box center [866, 62] width 40 height 18
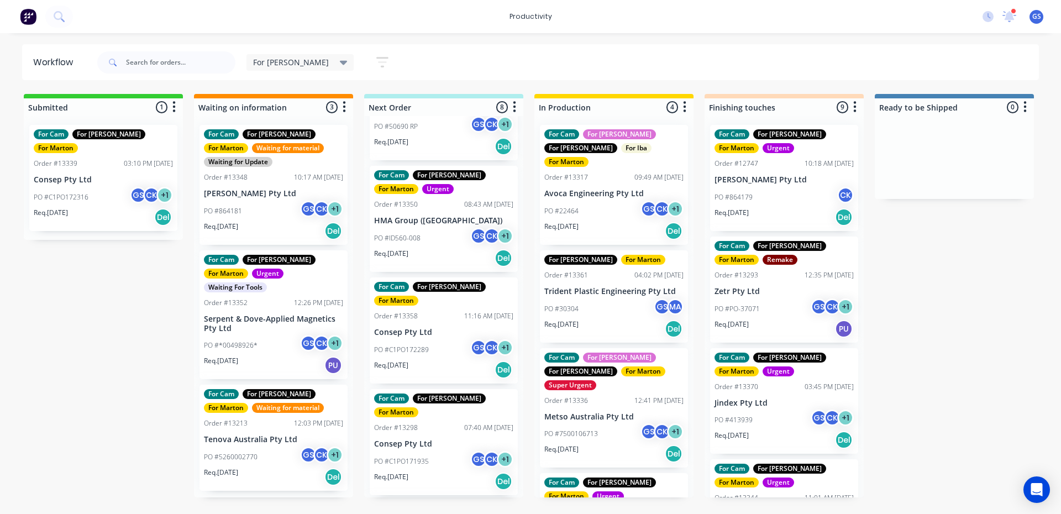
scroll to position [276, 0]
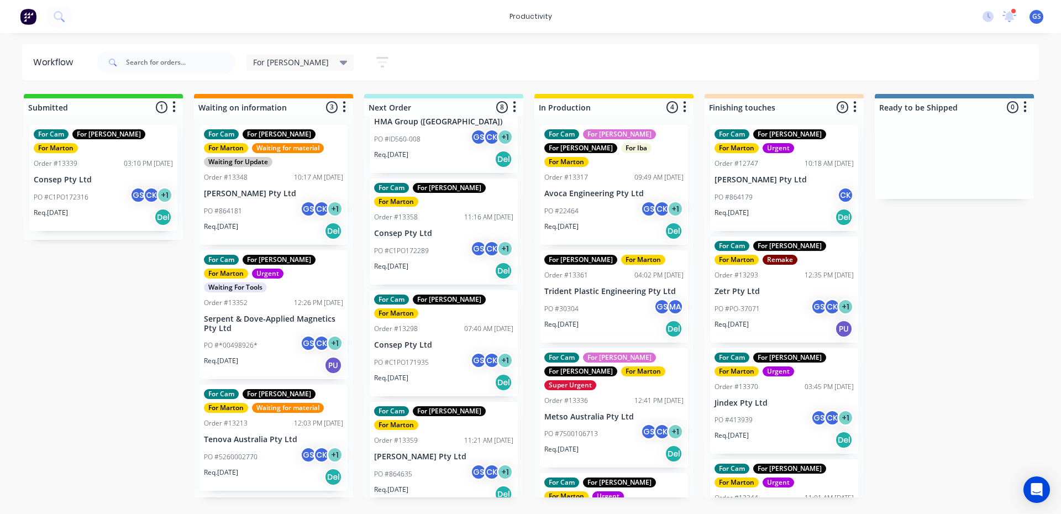
click at [451, 240] on div "PO #C1PO172289 GS CK + 1" at bounding box center [443, 250] width 139 height 21
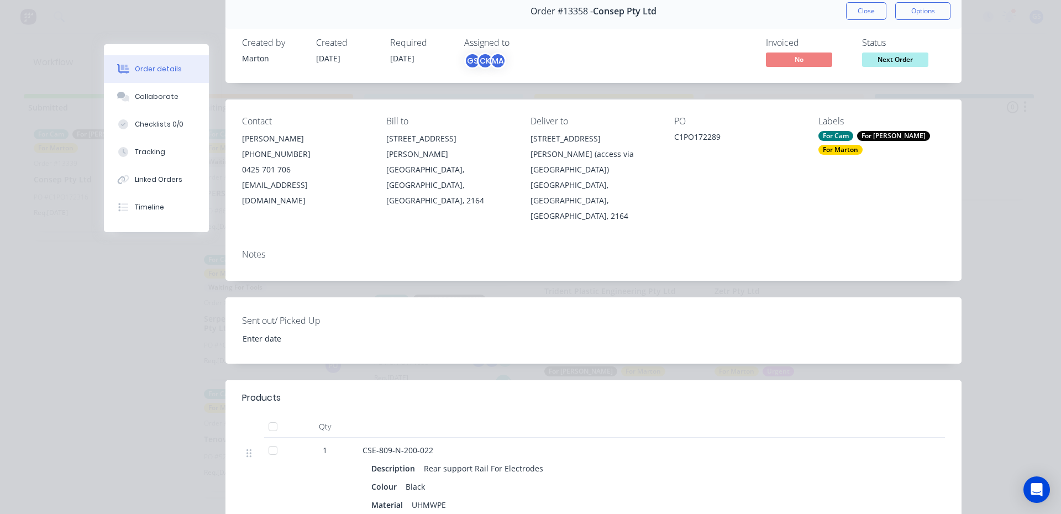
scroll to position [166, 0]
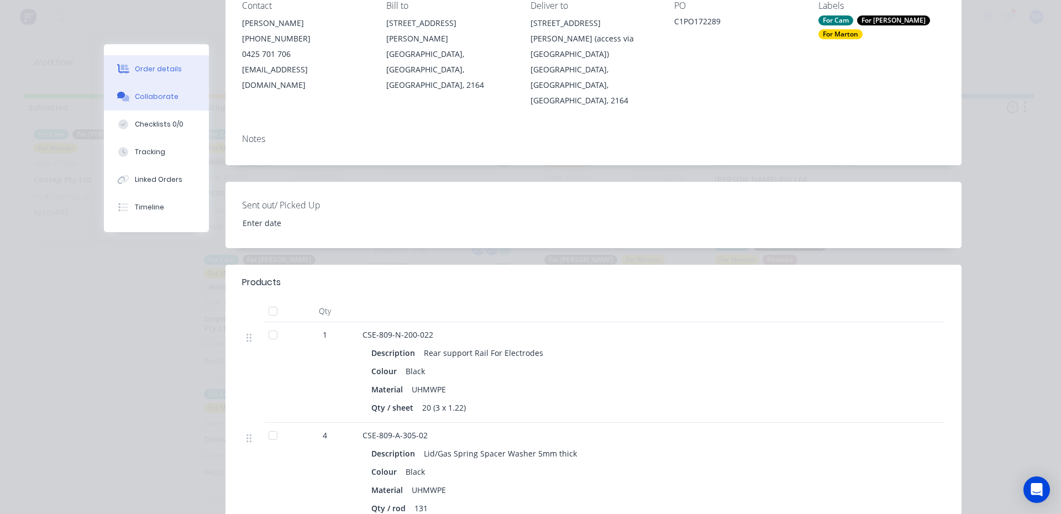
click at [153, 96] on div "Collaborate" at bounding box center [157, 97] width 44 height 10
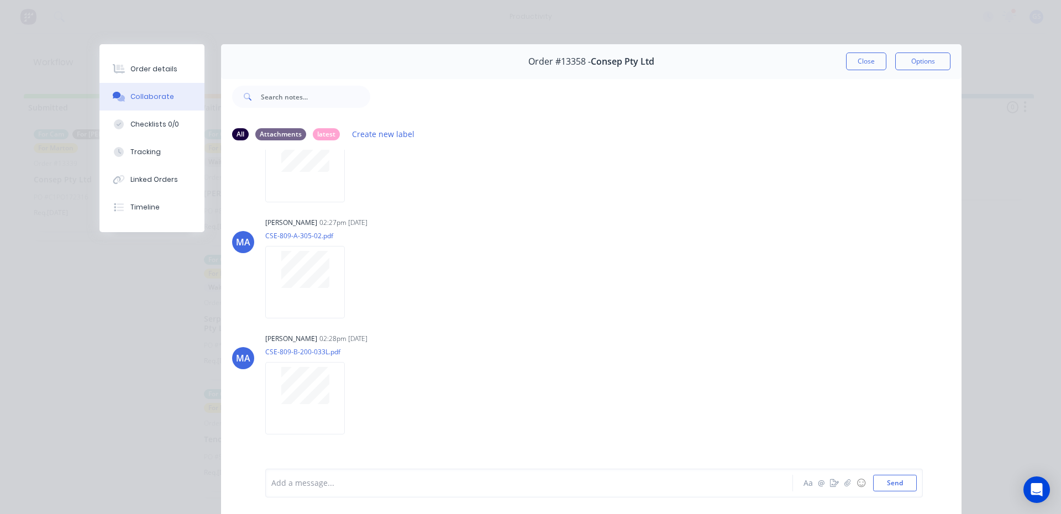
scroll to position [0, 0]
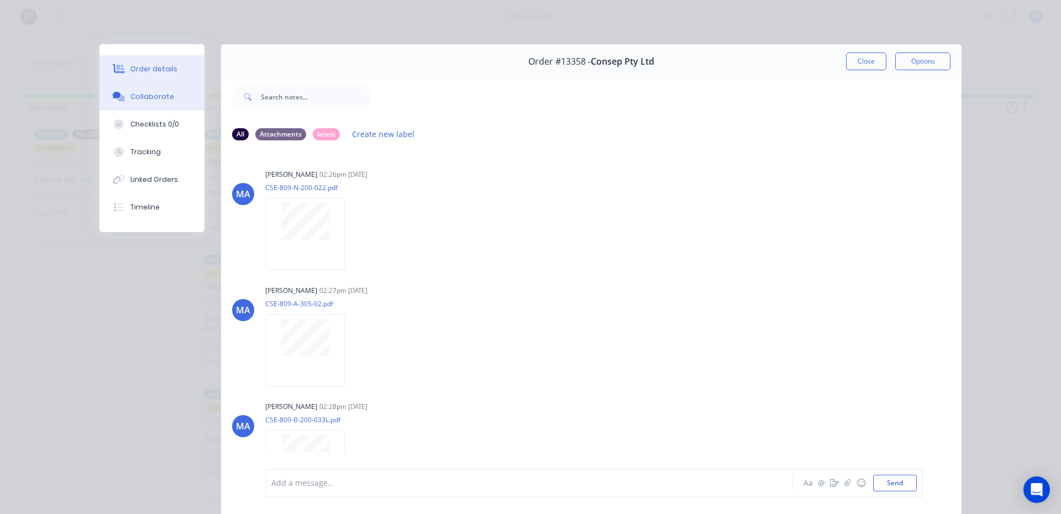
click at [172, 61] on button "Order details" at bounding box center [151, 69] width 105 height 28
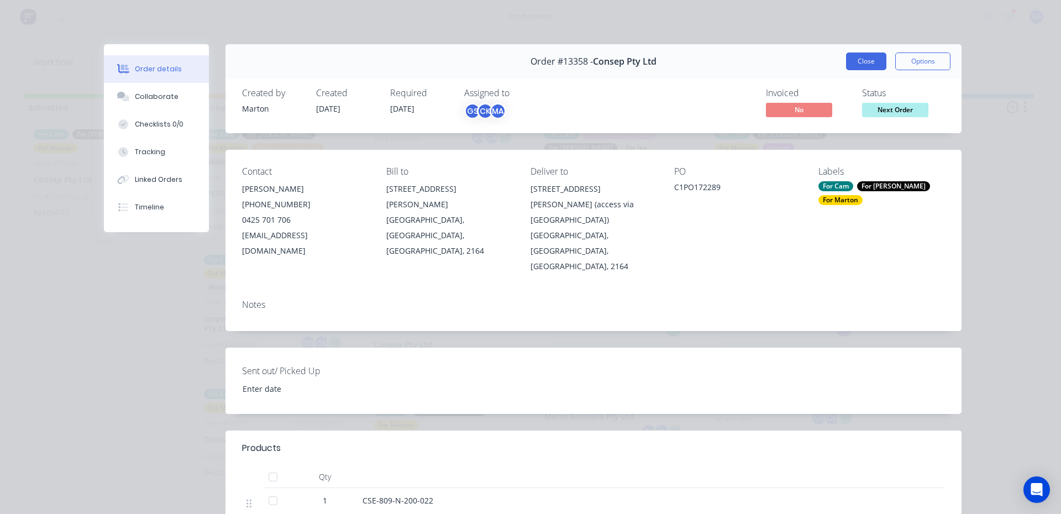
click at [882, 61] on button "Close" at bounding box center [866, 62] width 40 height 18
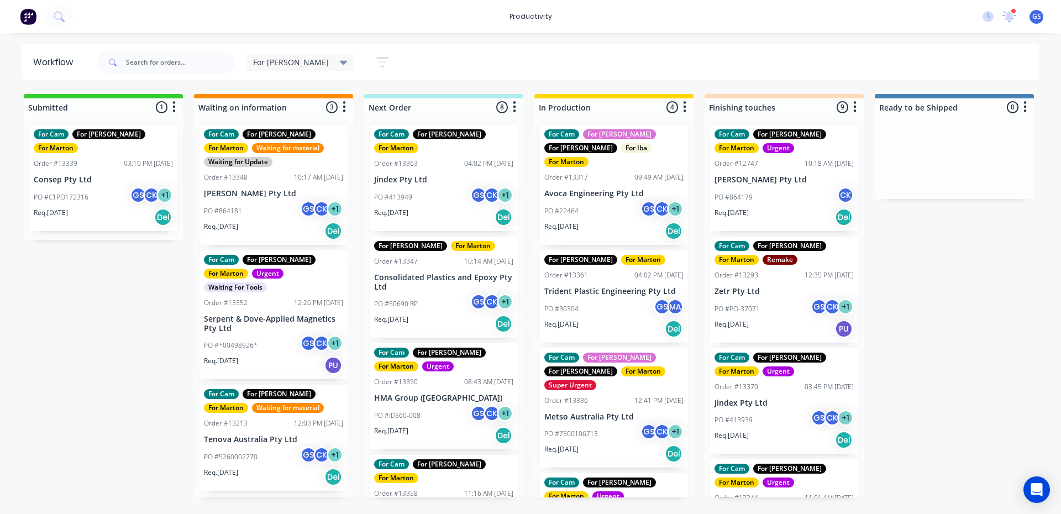
scroll to position [427, 0]
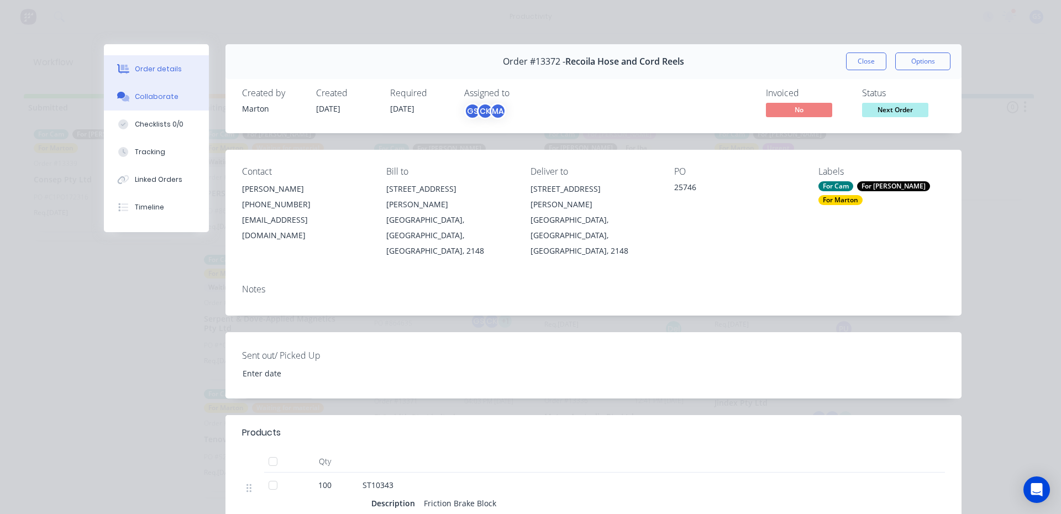
click at [125, 93] on icon at bounding box center [123, 97] width 13 height 10
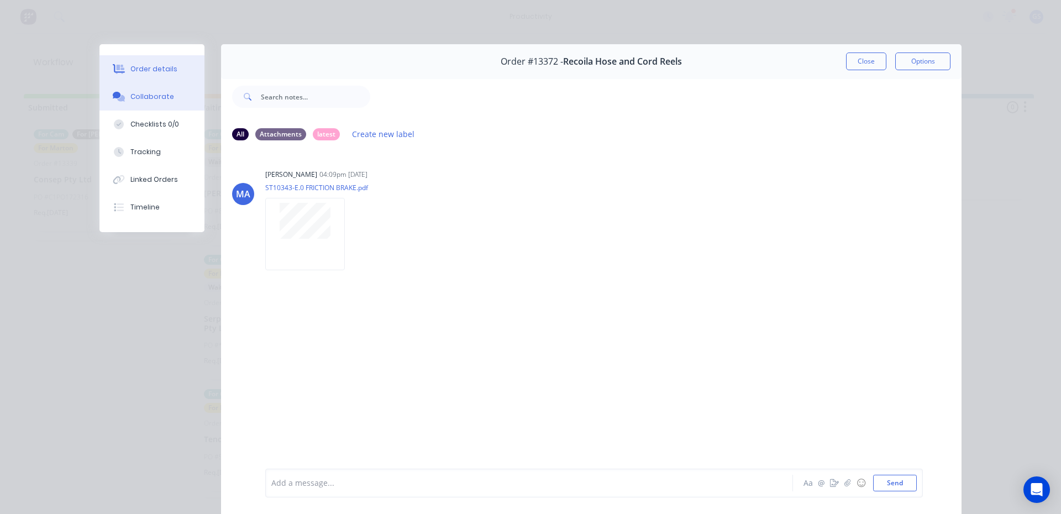
click at [144, 71] on div "Order details" at bounding box center [153, 69] width 47 height 10
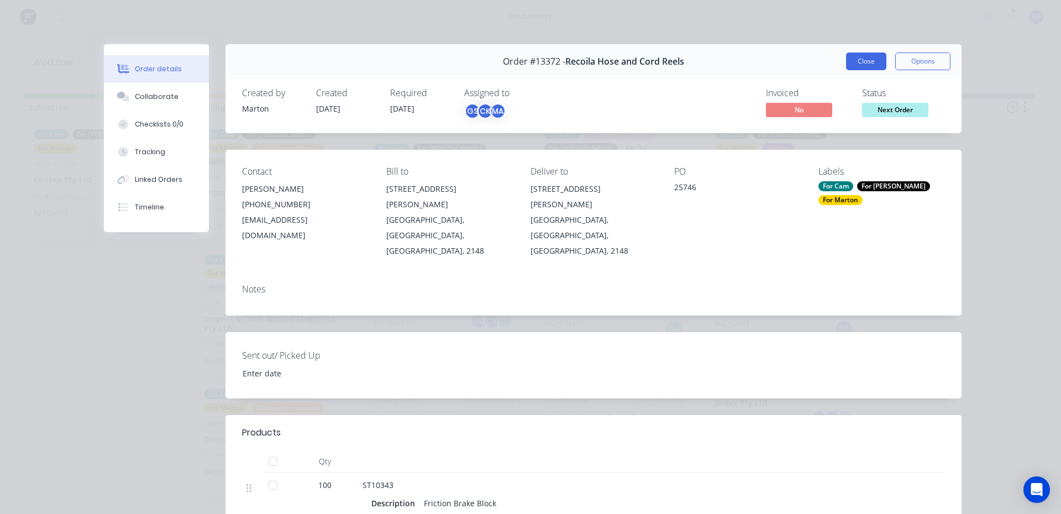
click at [869, 61] on button "Close" at bounding box center [866, 62] width 40 height 18
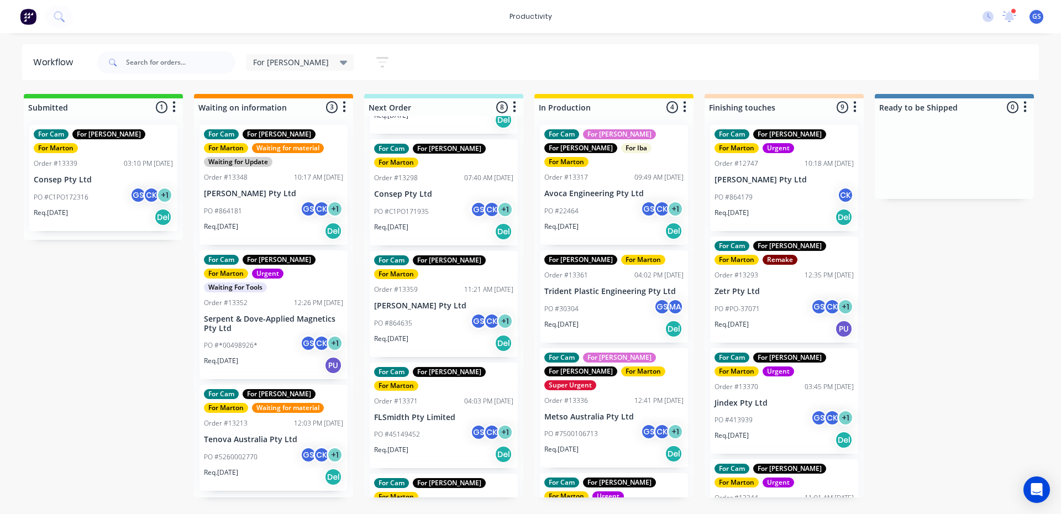
click at [433, 424] on div "PO #45149452 GS CK + 1" at bounding box center [443, 434] width 139 height 21
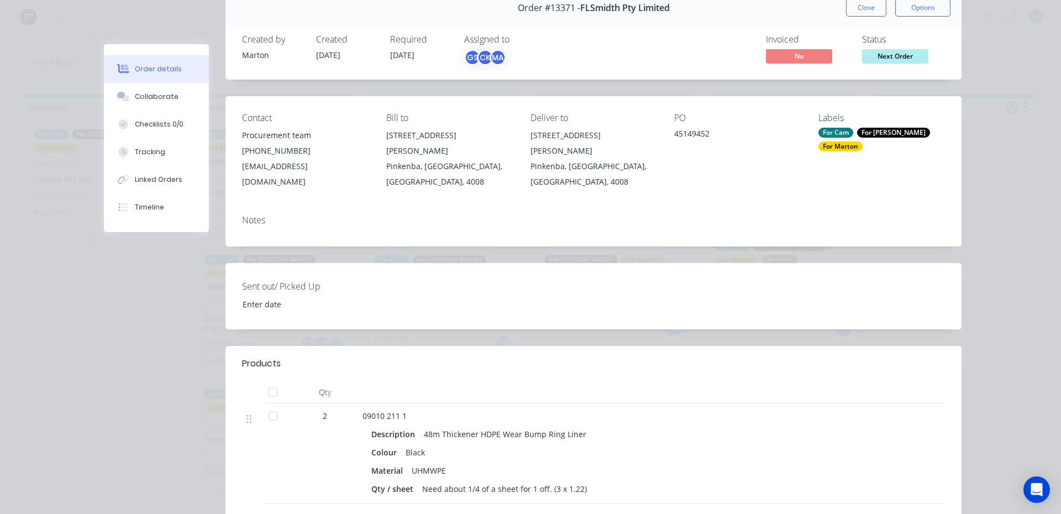
scroll to position [166, 0]
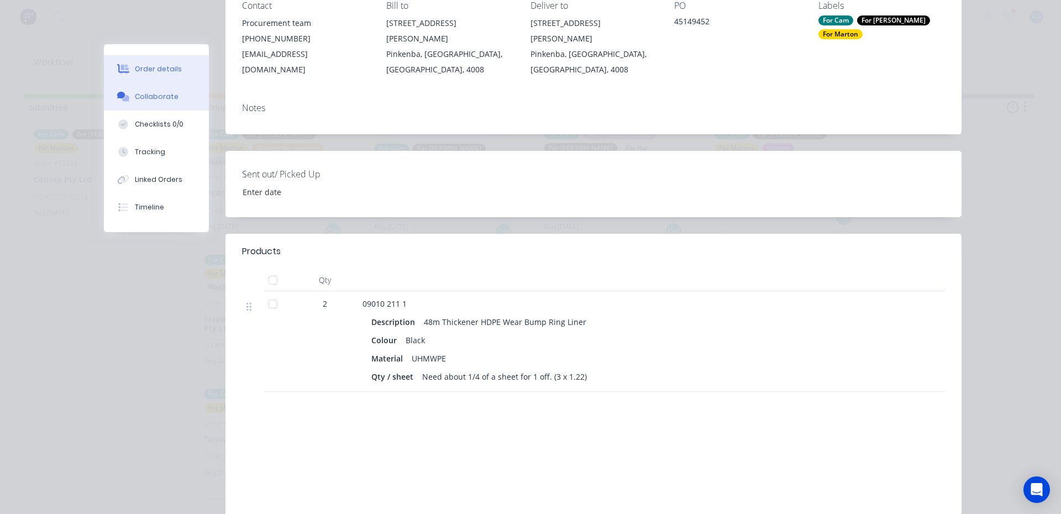
click at [178, 94] on button "Collaborate" at bounding box center [156, 97] width 105 height 28
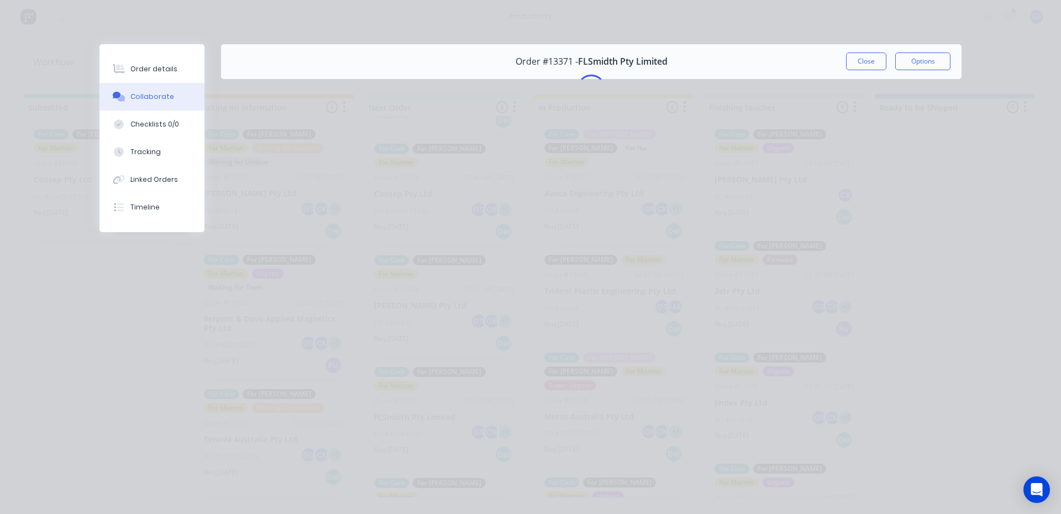
scroll to position [0, 0]
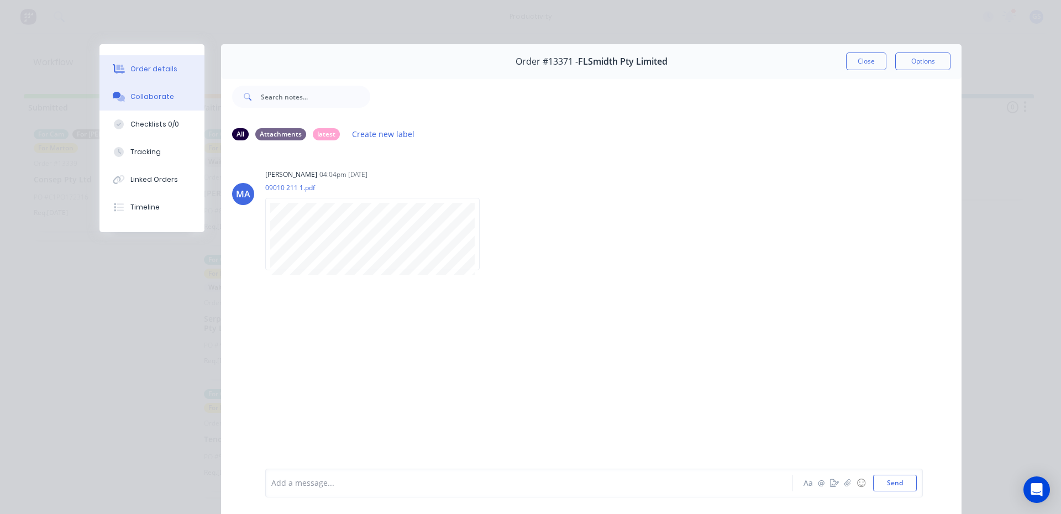
click at [163, 74] on div "Order details" at bounding box center [153, 69] width 47 height 10
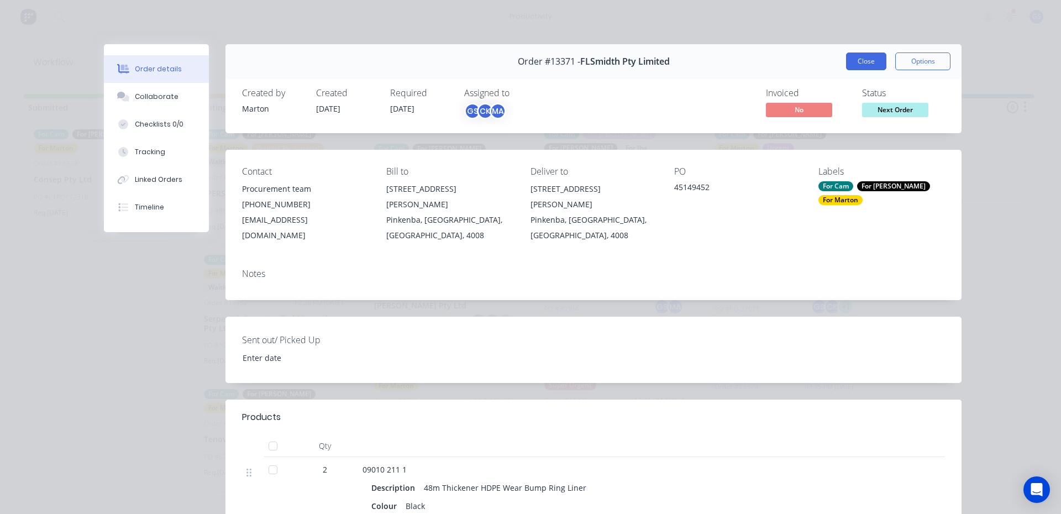
click at [859, 67] on button "Close" at bounding box center [866, 62] width 40 height 18
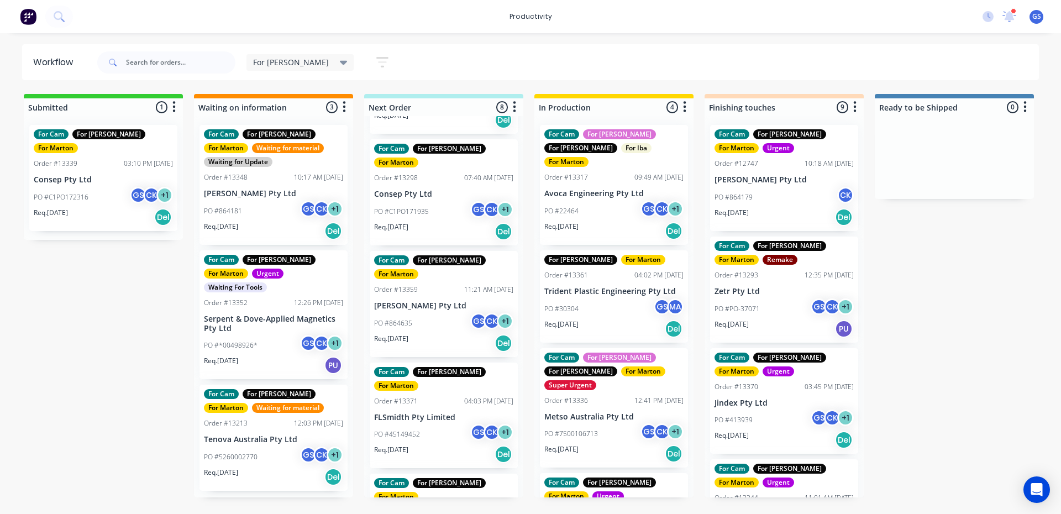
click at [439, 313] on div "PO #864635 GS CK + 1" at bounding box center [443, 323] width 139 height 21
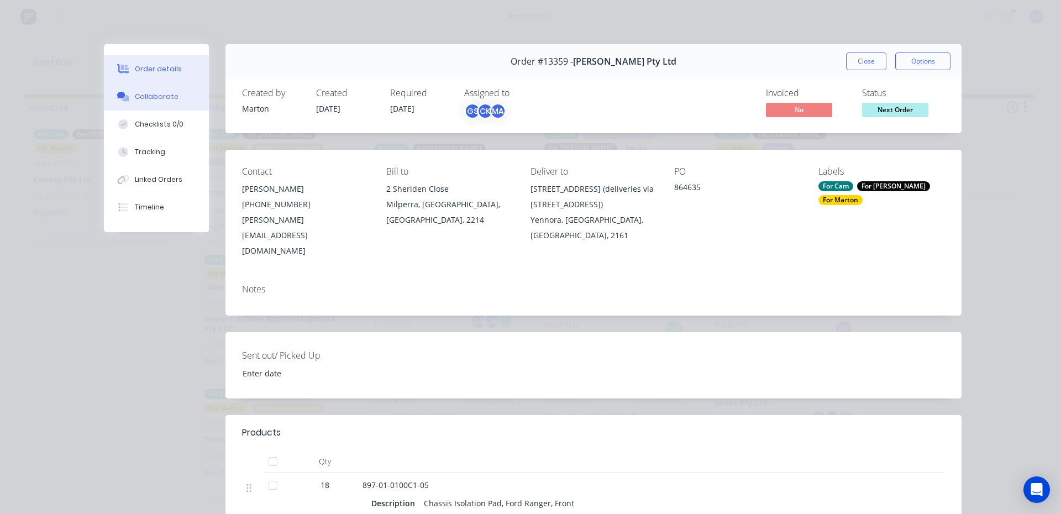
click at [162, 99] on div "Collaborate" at bounding box center [157, 97] width 44 height 10
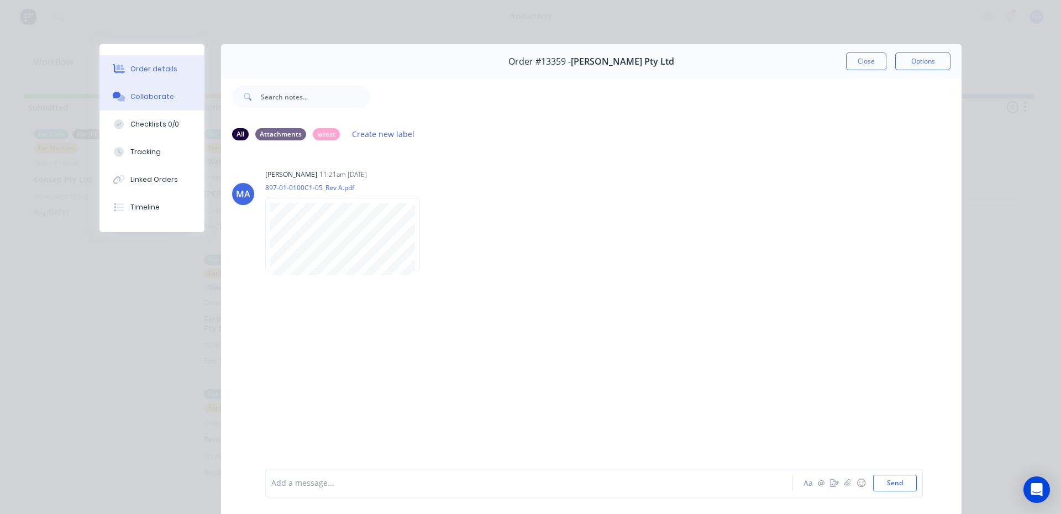
drag, startPoint x: 181, startPoint y: 59, endPoint x: 540, endPoint y: 61, distance: 358.7
click at [181, 59] on button "Order details" at bounding box center [151, 69] width 105 height 28
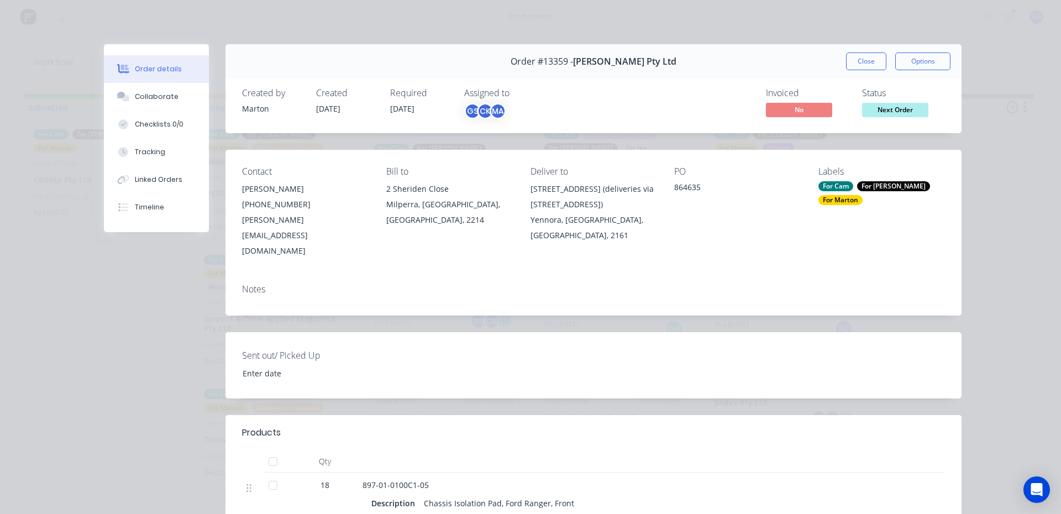
click at [856, 60] on button "Close" at bounding box center [866, 62] width 40 height 18
